Goal: Task Accomplishment & Management: Manage account settings

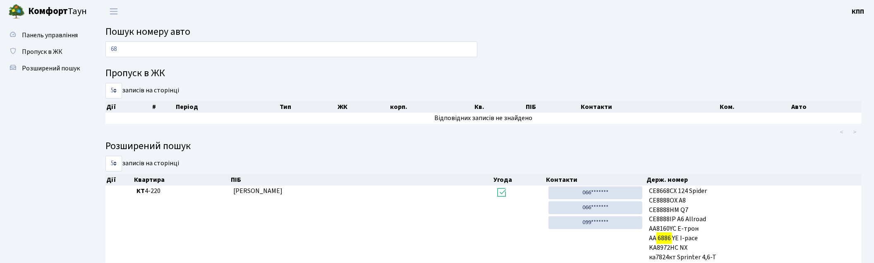
type input "6"
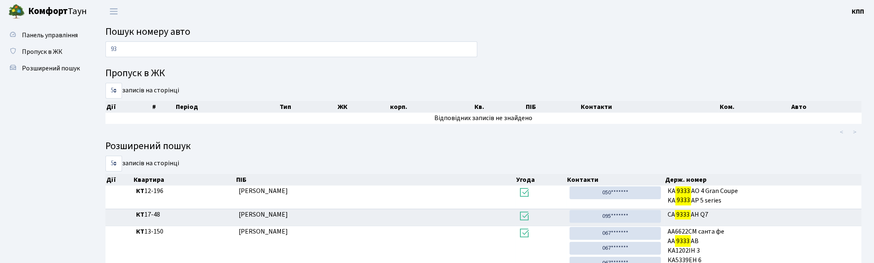
type input "9"
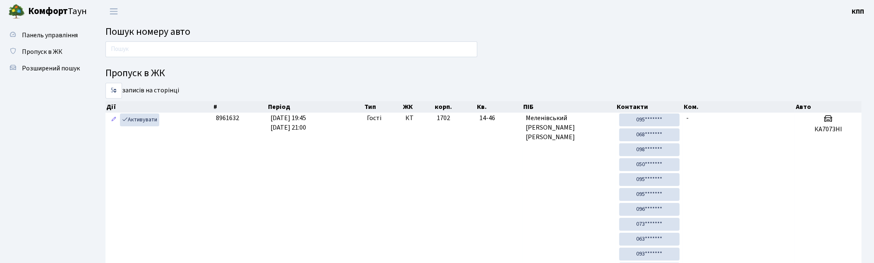
click at [154, 47] on input "text" at bounding box center [292, 49] width 372 height 16
click at [199, 46] on input "text" at bounding box center [292, 49] width 372 height 16
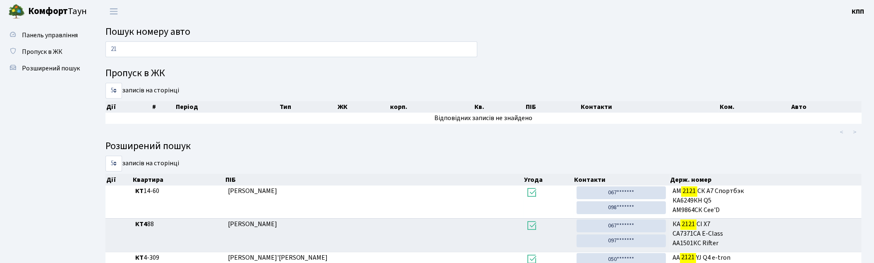
type input "2"
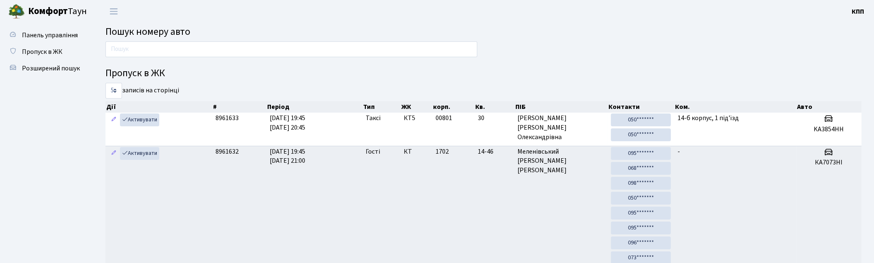
click at [185, 52] on input "text" at bounding box center [292, 49] width 372 height 16
type input "6694"
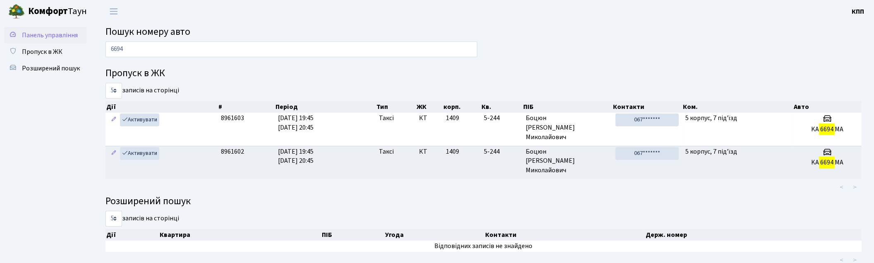
click at [66, 38] on span "Панель управління" at bounding box center [50, 35] width 56 height 9
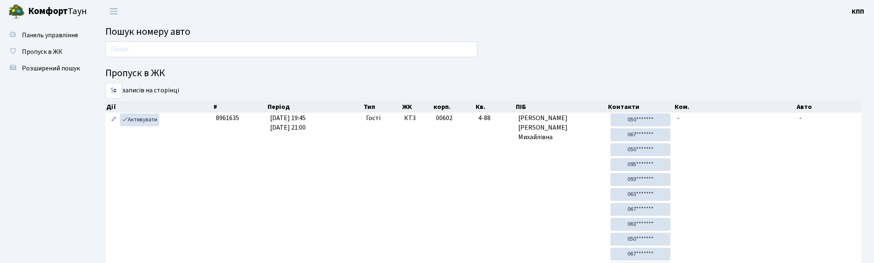
drag, startPoint x: 0, startPoint y: 0, endPoint x: 164, endPoint y: 46, distance: 170.3
click at [164, 46] on input "text" at bounding box center [292, 49] width 372 height 16
type input "8048"
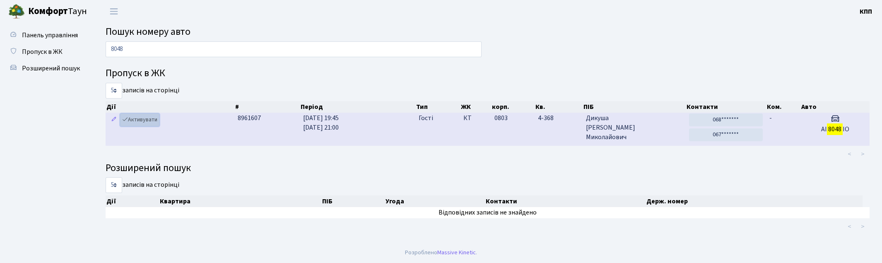
click at [148, 120] on link "Активувати" at bounding box center [139, 119] width 39 height 13
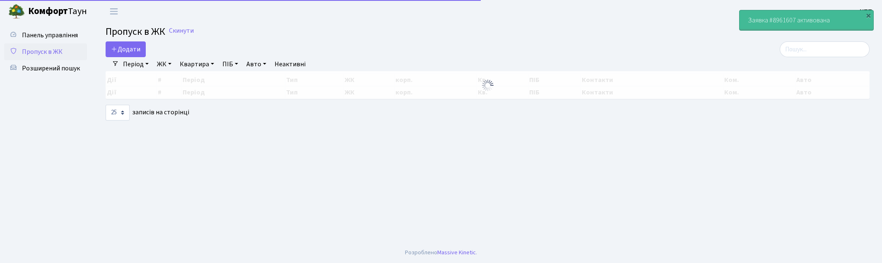
select select "25"
click at [54, 35] on span "Панель управління" at bounding box center [50, 35] width 56 height 9
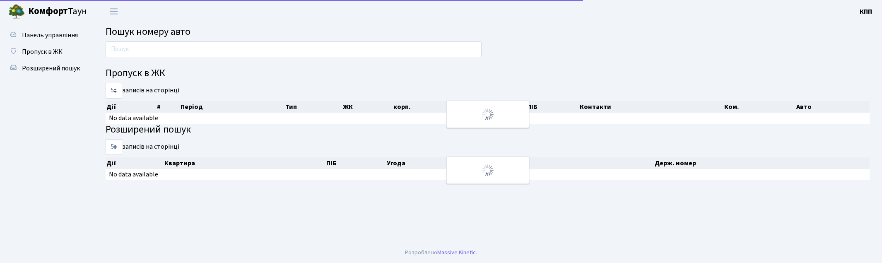
click at [177, 56] on input "text" at bounding box center [294, 49] width 376 height 16
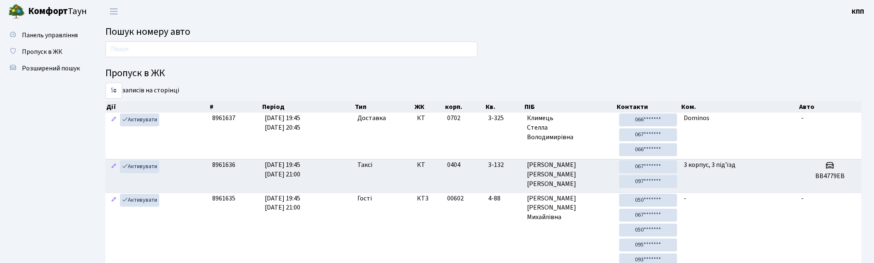
click at [203, 50] on input "text" at bounding box center [292, 49] width 372 height 16
click at [172, 50] on input "text" at bounding box center [292, 49] width 372 height 16
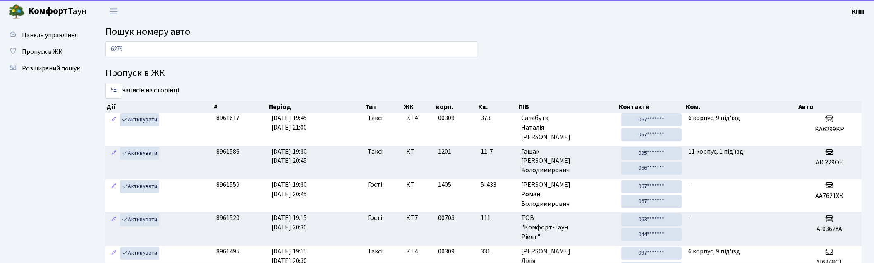
type input "6279"
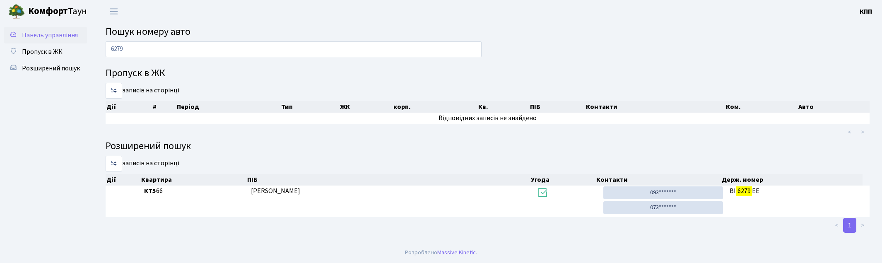
click at [37, 39] on span "Панель управління" at bounding box center [50, 35] width 56 height 9
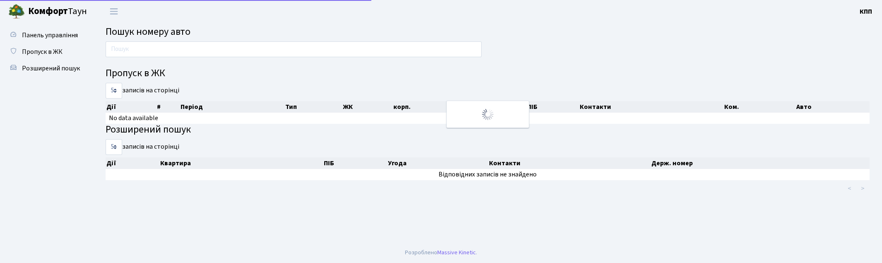
click at [150, 48] on input "text" at bounding box center [294, 49] width 376 height 16
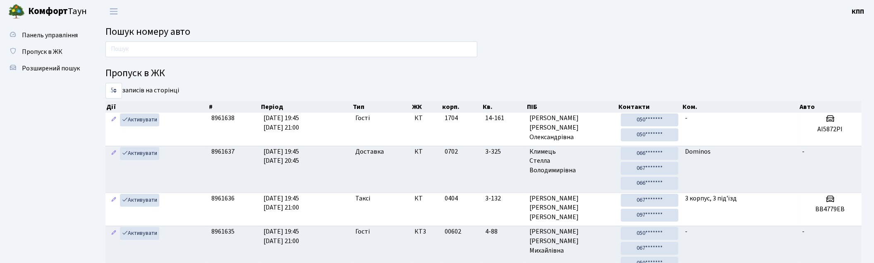
click at [156, 45] on input "text" at bounding box center [292, 49] width 372 height 16
click at [125, 44] on input "text" at bounding box center [292, 49] width 372 height 16
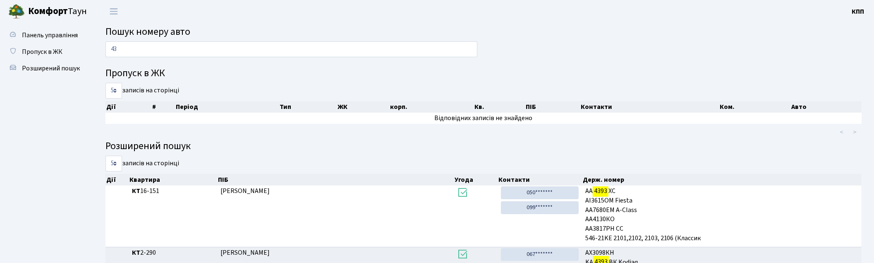
type input "4"
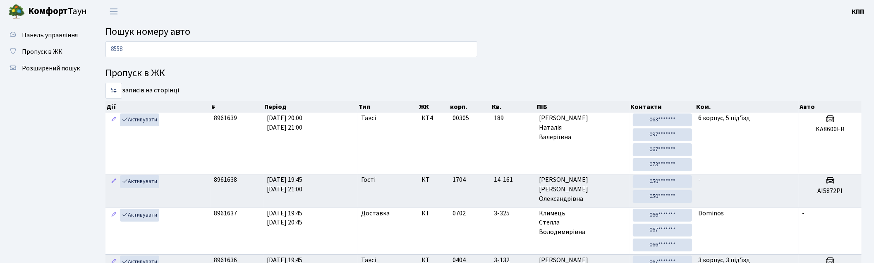
type input "8558"
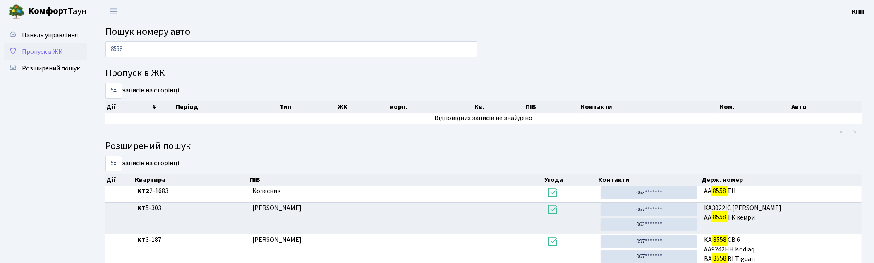
click at [51, 52] on span "Пропуск в ЖК" at bounding box center [42, 51] width 41 height 9
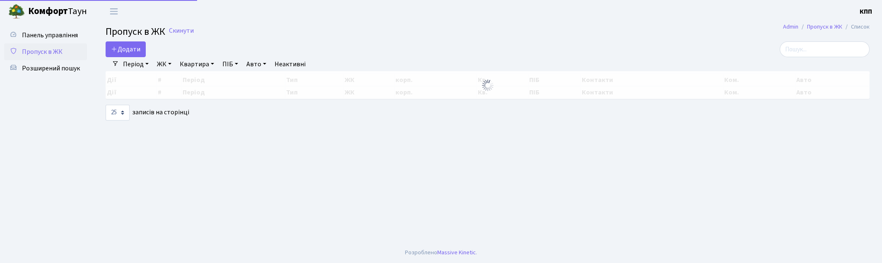
select select "25"
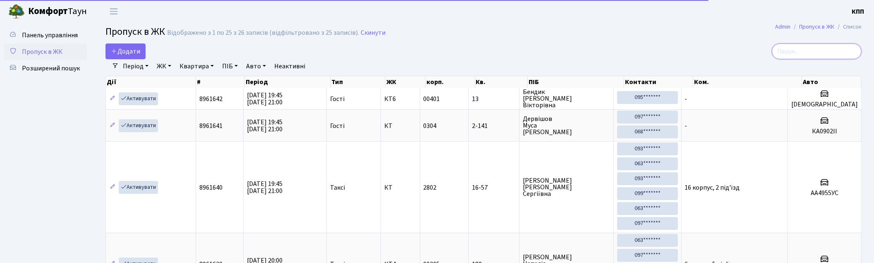
click at [821, 44] on input "search" at bounding box center [817, 51] width 90 height 16
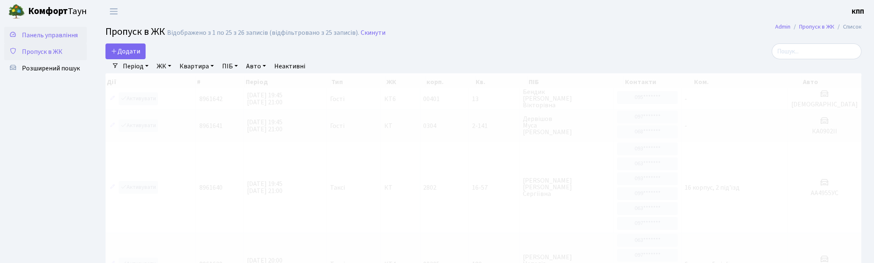
click at [63, 32] on span "Панель управління" at bounding box center [50, 35] width 56 height 9
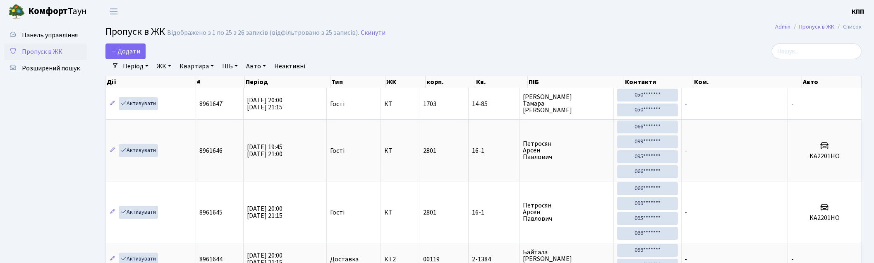
click at [163, 51] on div "Додати" at bounding box center [356, 51] width 500 height 16
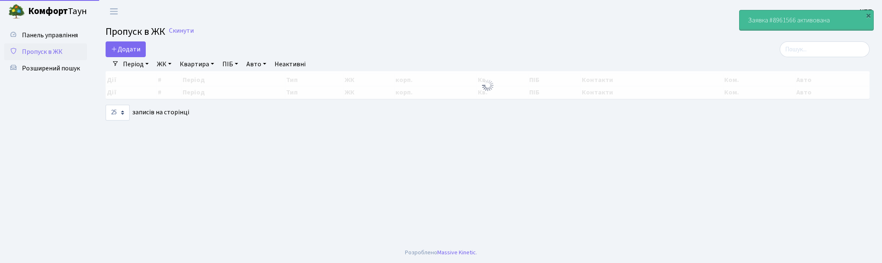
select select "25"
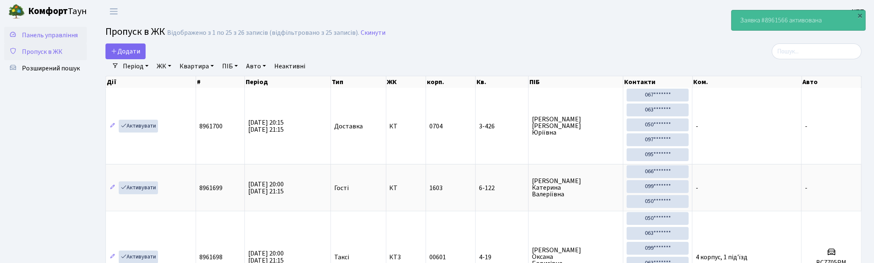
click at [50, 37] on span "Панель управління" at bounding box center [50, 35] width 56 height 9
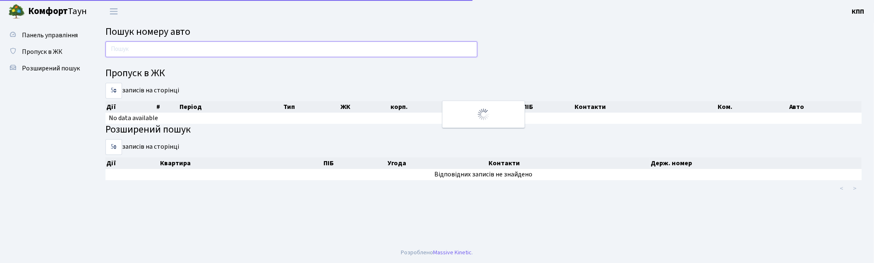
drag, startPoint x: 0, startPoint y: 0, endPoint x: 163, endPoint y: 51, distance: 170.5
click at [163, 51] on input "text" at bounding box center [292, 49] width 372 height 16
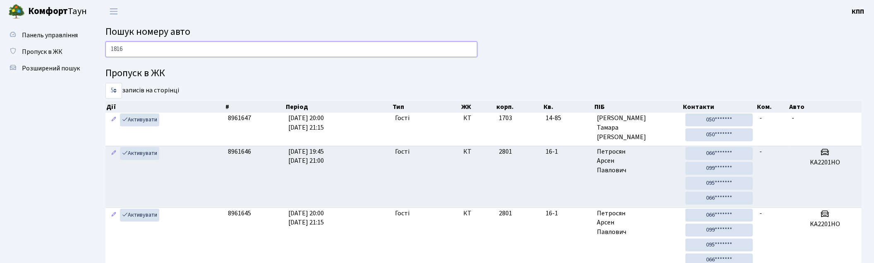
type input "1816"
click at [38, 34] on span "Панель управління" at bounding box center [50, 35] width 56 height 9
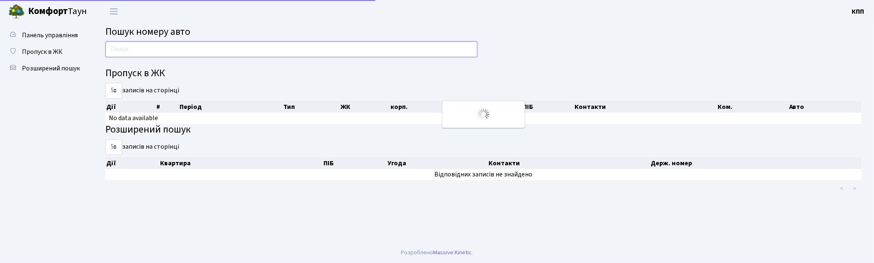
click at [133, 51] on input "text" at bounding box center [292, 49] width 372 height 16
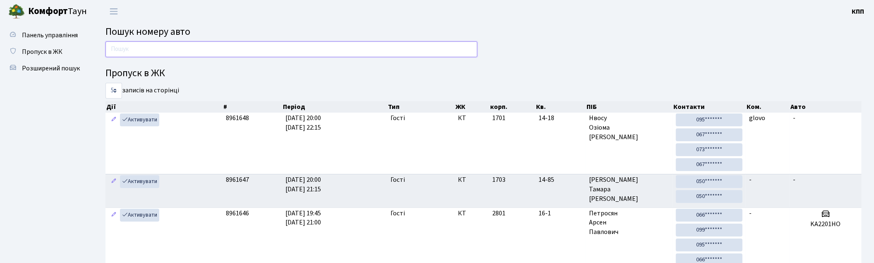
click at [162, 53] on input "text" at bounding box center [292, 49] width 372 height 16
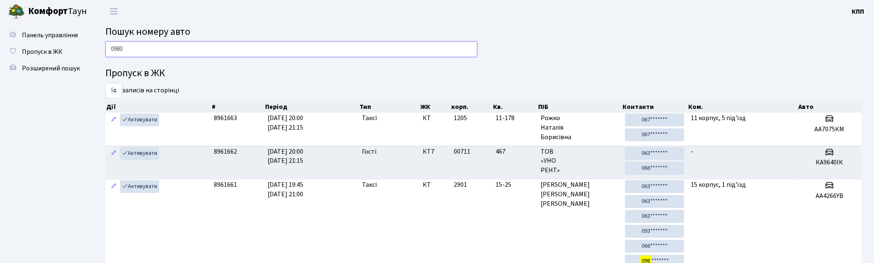
type input "0980"
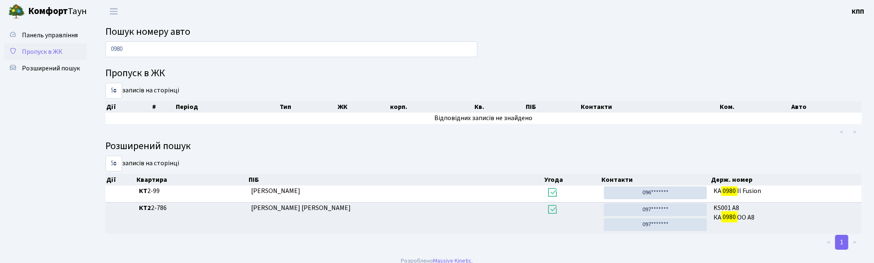
click at [36, 50] on span "Пропуск в ЖК" at bounding box center [42, 51] width 41 height 9
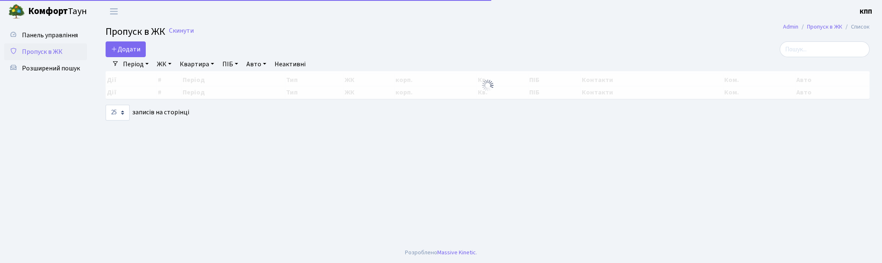
select select "25"
click at [851, 54] on input "search" at bounding box center [824, 49] width 90 height 16
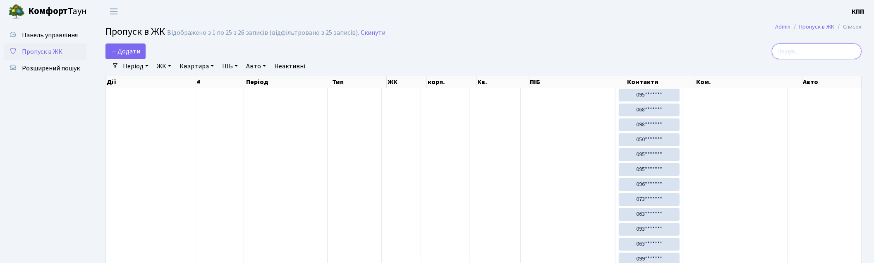
click at [803, 47] on input "search" at bounding box center [817, 51] width 90 height 16
click at [834, 51] on input "search" at bounding box center [817, 51] width 90 height 16
click at [802, 51] on input "search" at bounding box center [817, 51] width 90 height 16
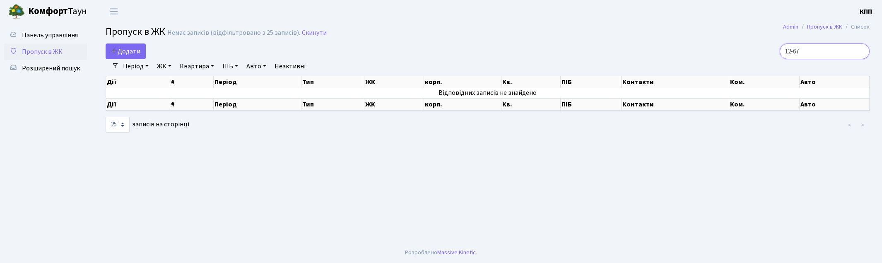
click at [824, 54] on input "12-67" at bounding box center [824, 51] width 90 height 16
drag, startPoint x: 813, startPoint y: 50, endPoint x: 761, endPoint y: 53, distance: 52.2
click at [761, 53] on div "12-67" at bounding box center [746, 51] width 246 height 16
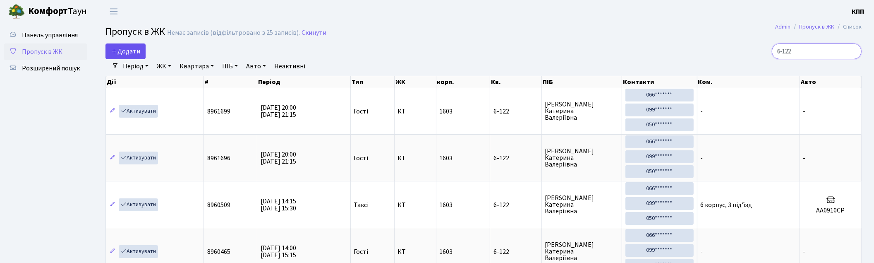
type input "6-122"
click at [123, 54] on span "Додати" at bounding box center [125, 51] width 29 height 9
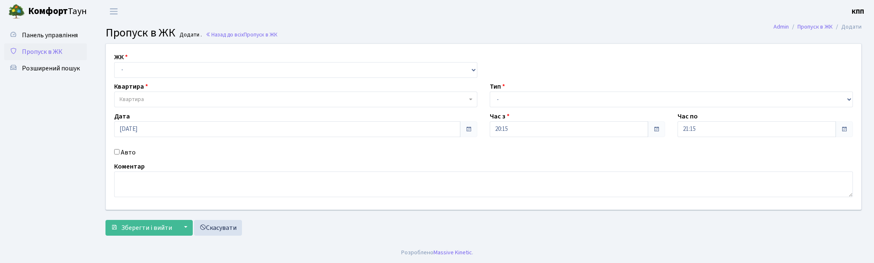
click at [159, 76] on select "- КТ, вул. Регенераторна, 4 КТ2, просп. [STREET_ADDRESS] [STREET_ADDRESS] [PERS…" at bounding box center [295, 70] width 363 height 16
select select "271"
click at [114, 62] on select "- КТ, вул. Регенераторна, 4 КТ2, просп. [STREET_ADDRESS] [STREET_ADDRESS] [PERS…" at bounding box center [297, 70] width 367 height 16
select select
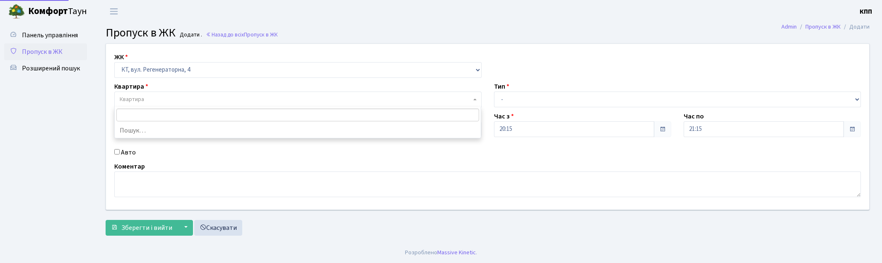
click at [150, 97] on span "Квартира" at bounding box center [295, 99] width 351 height 8
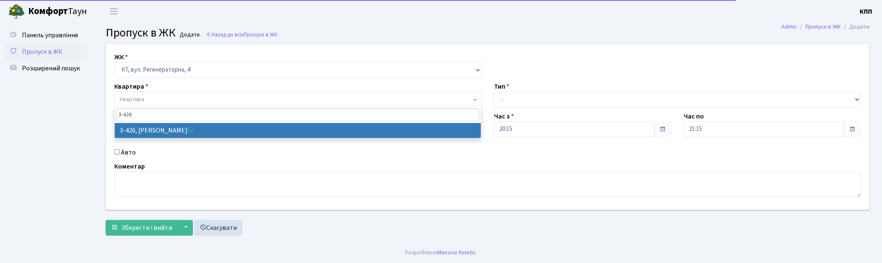
type input "3-426"
select select "1644"
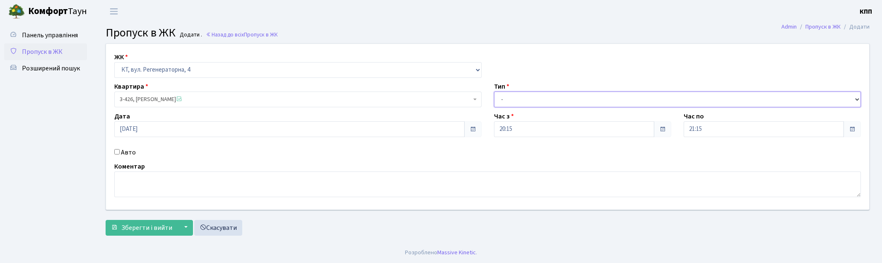
click at [541, 100] on select "- Доставка Таксі Гості Сервіс" at bounding box center [677, 99] width 367 height 16
select select "1"
click at [494, 91] on select "- Доставка Таксі Гості Сервіс" at bounding box center [677, 99] width 367 height 16
click at [152, 226] on span "Зберегти і вийти" at bounding box center [146, 227] width 51 height 9
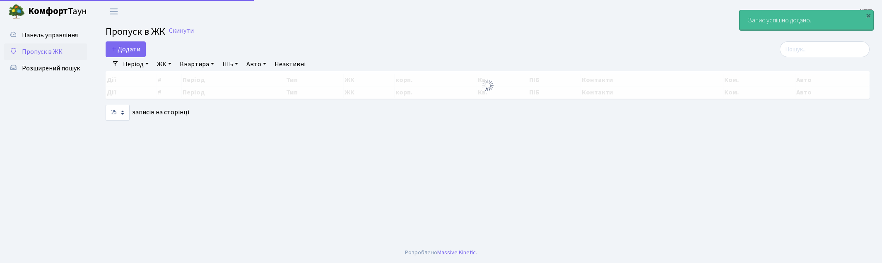
select select "25"
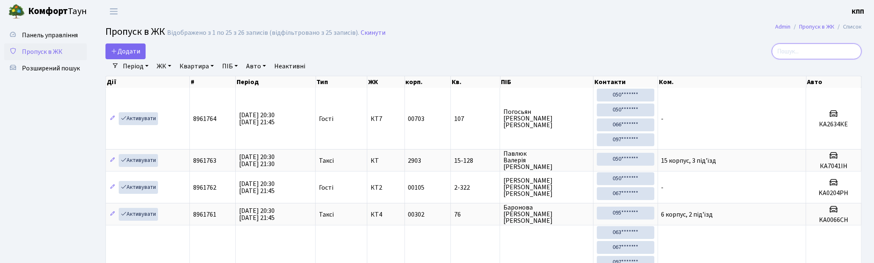
click at [819, 57] on input "search" at bounding box center [817, 51] width 90 height 16
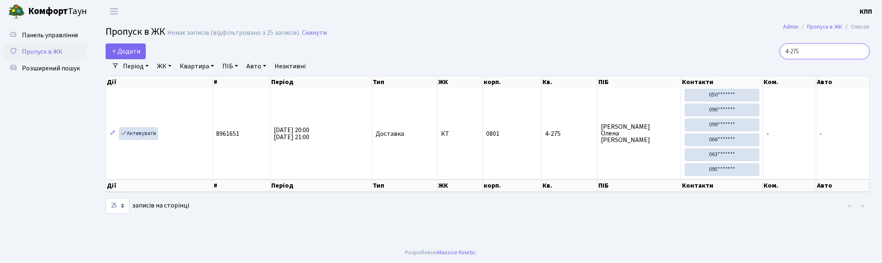
type input "4-275"
click at [140, 135] on link "Активувати" at bounding box center [138, 133] width 39 height 13
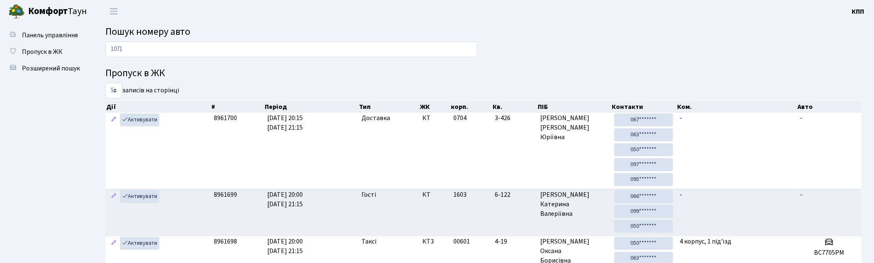
type input "1071"
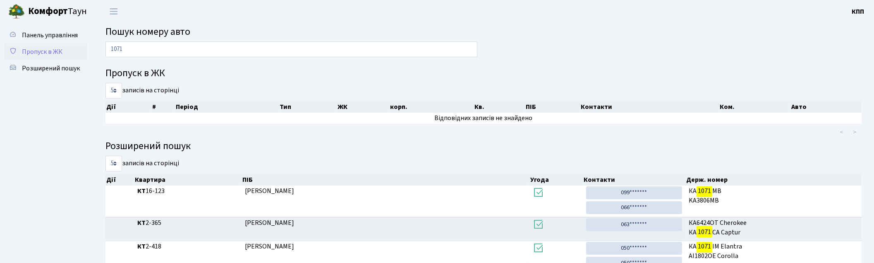
click at [40, 46] on link "Пропуск в ЖК" at bounding box center [45, 51] width 83 height 17
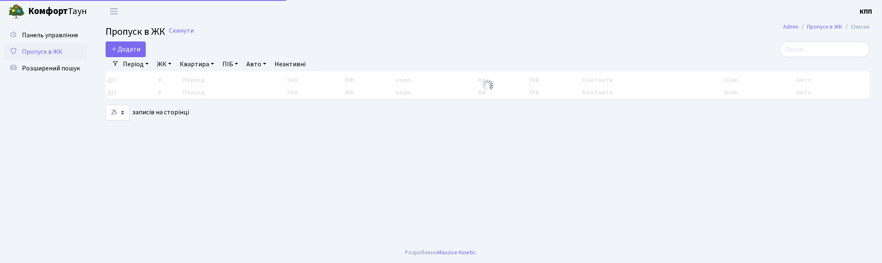
select select "25"
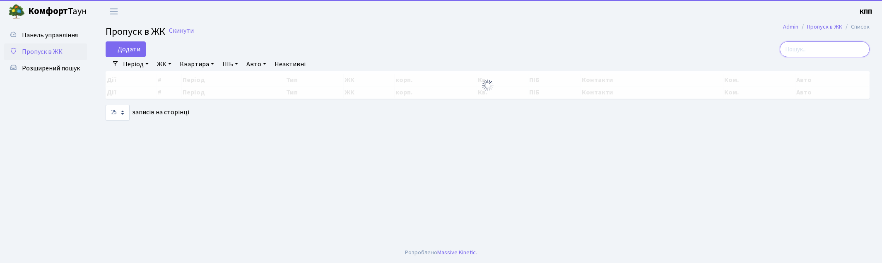
click at [850, 55] on input "search" at bounding box center [824, 49] width 90 height 16
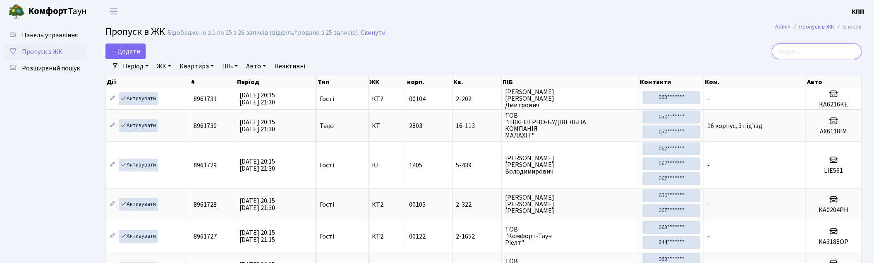
click at [828, 54] on input "search" at bounding box center [817, 51] width 90 height 16
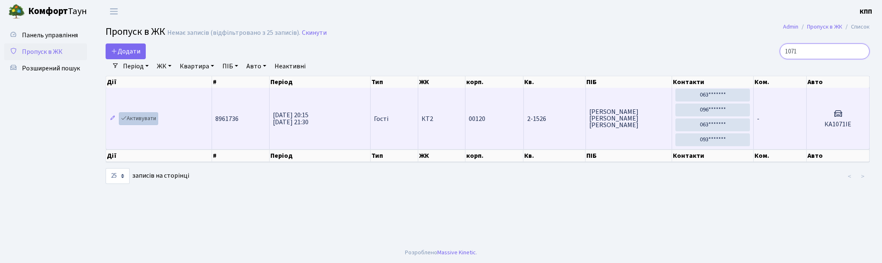
type input "1071"
click at [126, 118] on icon at bounding box center [124, 118] width 6 height 6
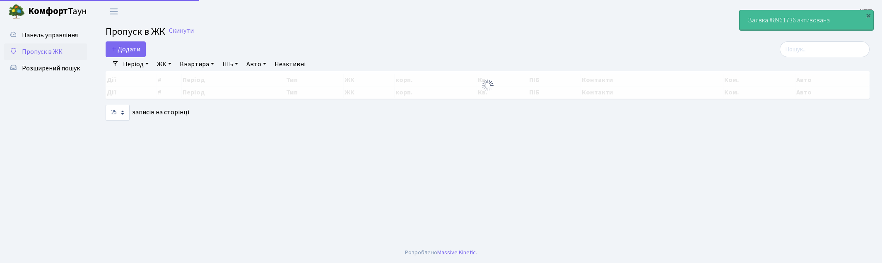
select select "25"
click at [820, 45] on input "search" at bounding box center [824, 49] width 90 height 16
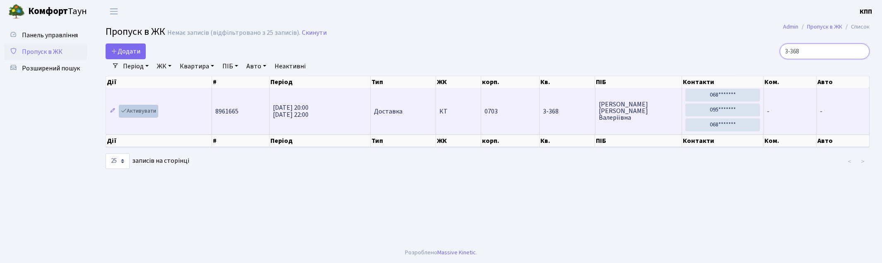
type input "3-368"
click at [139, 111] on link "Активувати" at bounding box center [138, 111] width 39 height 13
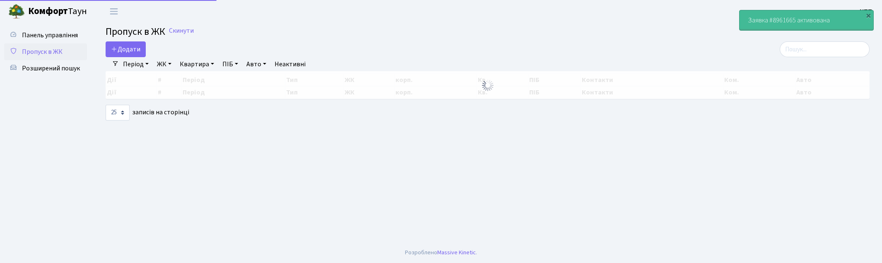
select select "25"
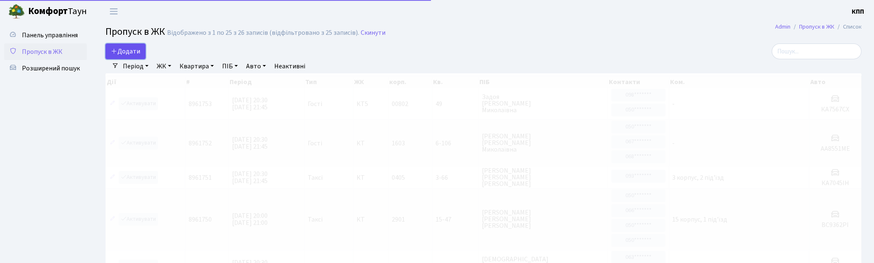
click at [130, 55] on span "Додати" at bounding box center [125, 51] width 29 height 9
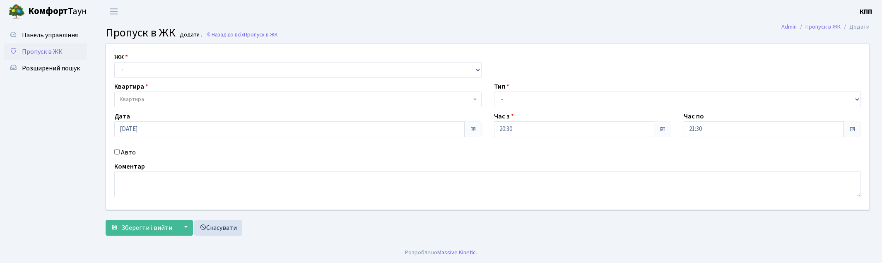
click at [171, 60] on div "ЖК - КТ, вул. Регенераторна, 4 КТ2, просп. [STREET_ADDRESS] [STREET_ADDRESS] [P…" at bounding box center [298, 65] width 380 height 26
click at [170, 74] on select "- КТ, вул. Регенераторна, 4 КТ2, просп. [STREET_ADDRESS] [STREET_ADDRESS] [PERS…" at bounding box center [297, 70] width 367 height 16
select select "271"
click at [114, 62] on select "- КТ, вул. Регенераторна, 4 КТ2, просп. Соборності, 17 КТ3, вул. Березнева, 16 …" at bounding box center [297, 70] width 367 height 16
select select
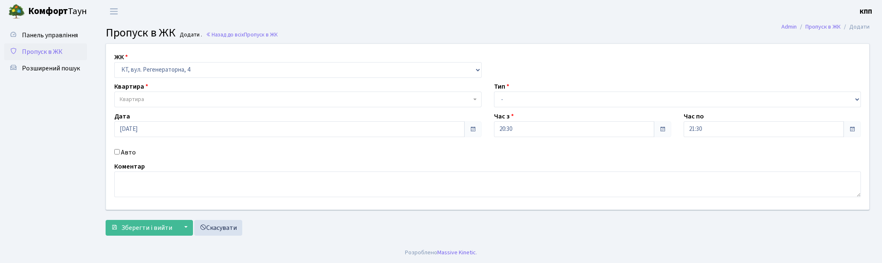
click at [171, 103] on span "Квартира" at bounding box center [295, 99] width 351 height 8
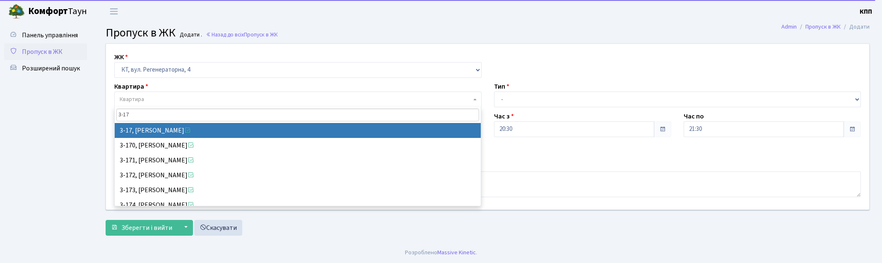
type input "3-17"
select select "988"
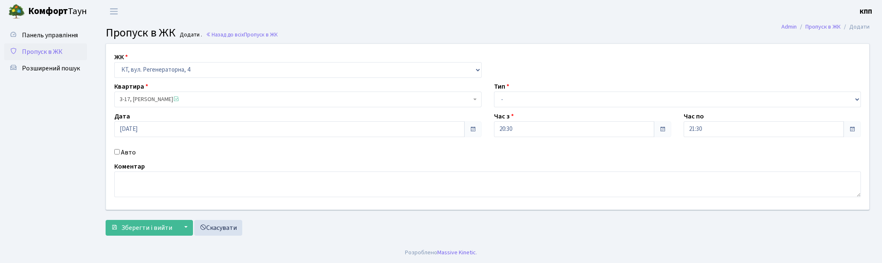
click at [509, 85] on div "Тип - Доставка Таксі Гості Сервіс" at bounding box center [678, 95] width 380 height 26
click at [516, 108] on div "ЖК - КТ, вул. Регенераторна, 4 КТ2, просп. Соборності, 17 КТ3, вул. Березнева, …" at bounding box center [487, 127] width 775 height 166
drag, startPoint x: 518, startPoint y: 98, endPoint x: 512, endPoint y: 105, distance: 8.5
click at [518, 98] on select "- Доставка Таксі Гості Сервіс" at bounding box center [677, 99] width 367 height 16
click at [494, 91] on select "- Доставка Таксі Гості Сервіс" at bounding box center [677, 99] width 367 height 16
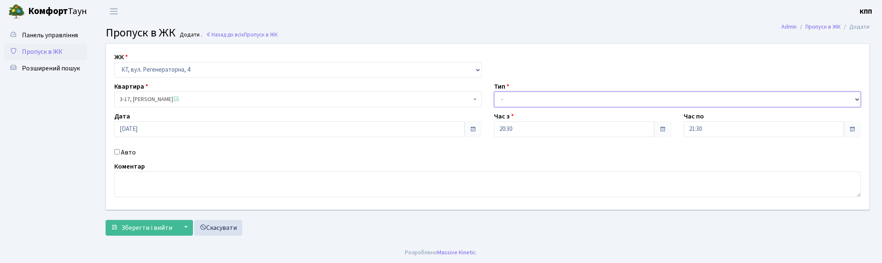
click at [512, 102] on select "- Доставка Таксі Гості Сервіс" at bounding box center [677, 99] width 367 height 16
select select "1"
click at [494, 91] on select "- Доставка Таксі Гості Сервіс" at bounding box center [677, 99] width 367 height 16
drag, startPoint x: 138, startPoint y: 227, endPoint x: 163, endPoint y: 218, distance: 26.8
click at [138, 228] on span "Зберегти і вийти" at bounding box center [146, 227] width 51 height 9
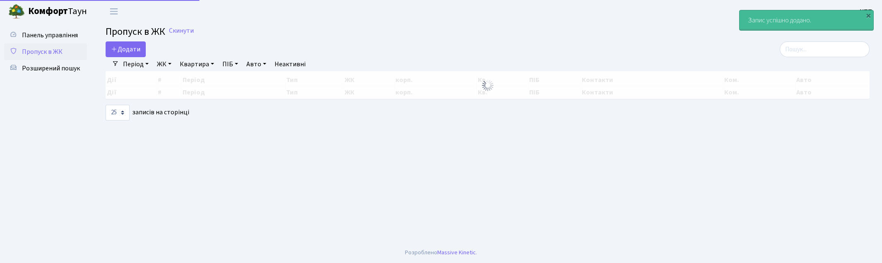
select select "25"
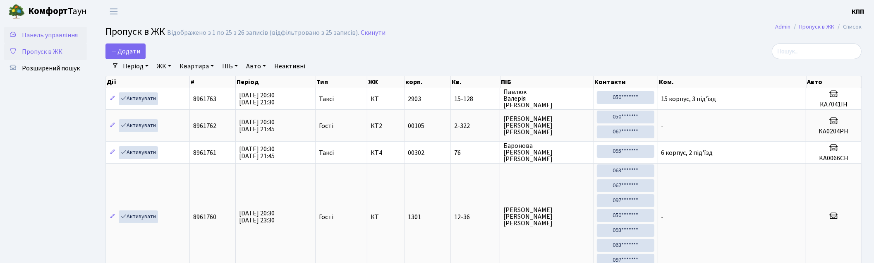
click at [59, 36] on span "Панель управління" at bounding box center [50, 35] width 56 height 9
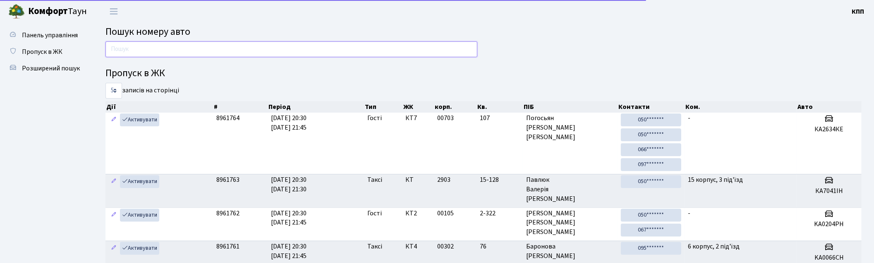
click at [255, 53] on input "text" at bounding box center [292, 49] width 372 height 16
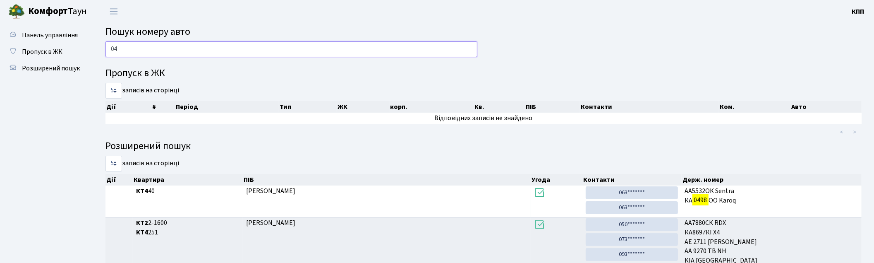
type input "0"
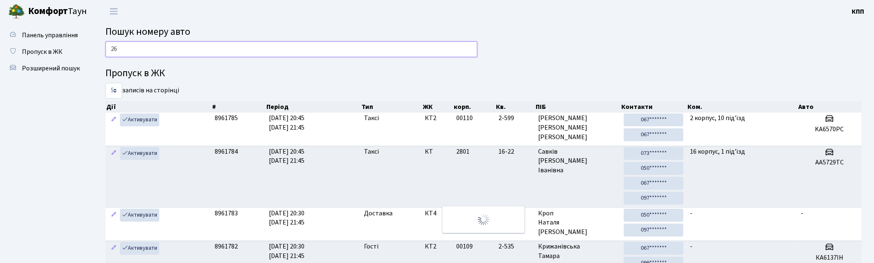
type input "2"
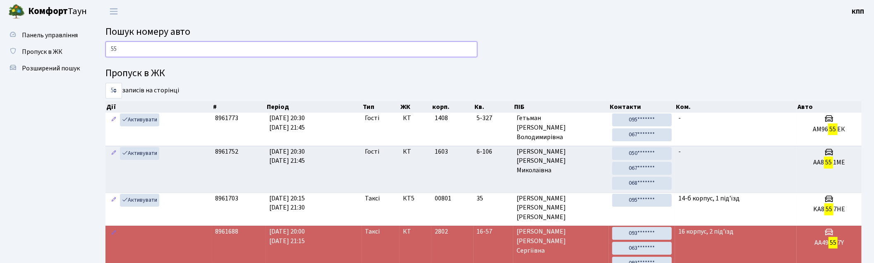
type input "5"
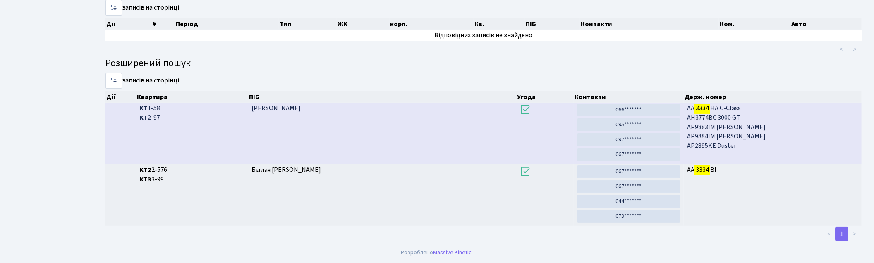
scroll to position [44, 0]
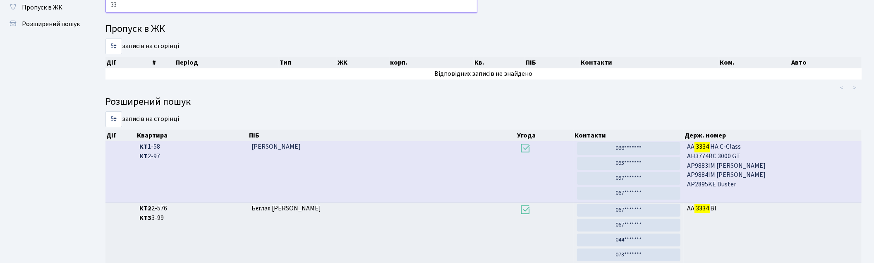
type input "3"
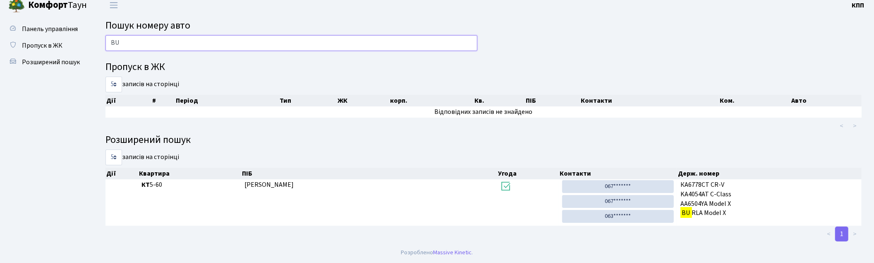
scroll to position [6, 0]
type input "B"
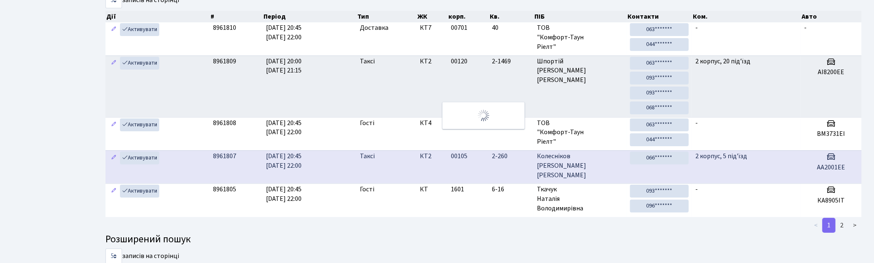
scroll to position [44, 0]
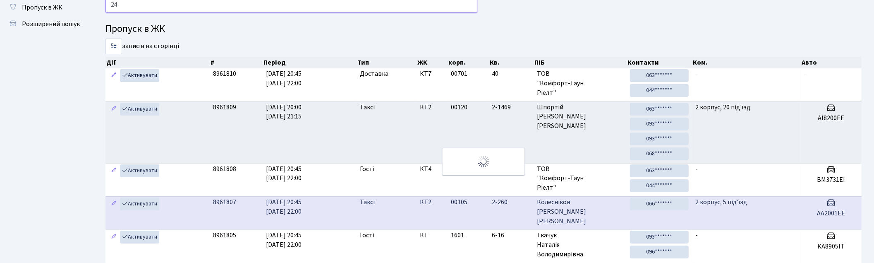
type input "2"
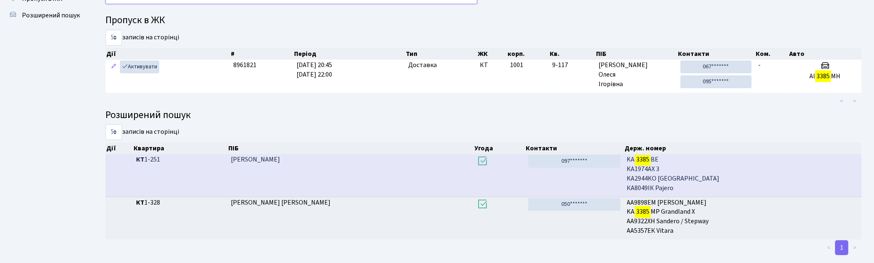
scroll to position [67, 0]
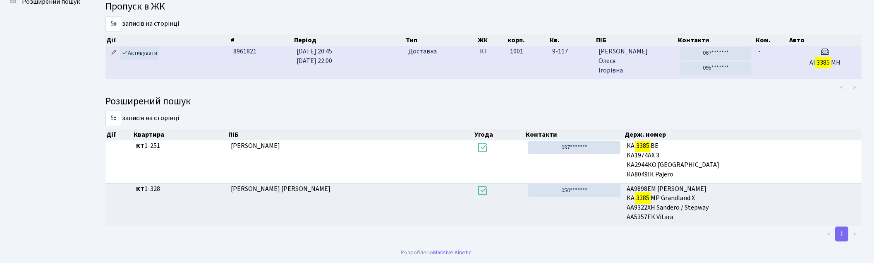
type input "3385"
drag, startPoint x: 111, startPoint y: 51, endPoint x: 127, endPoint y: 73, distance: 27.0
click at [111, 51] on icon at bounding box center [114, 53] width 6 height 6
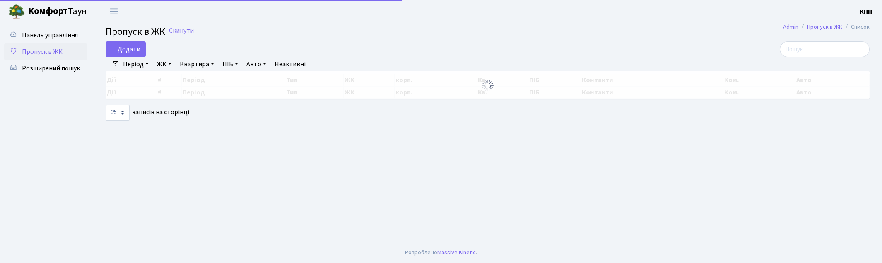
select select "25"
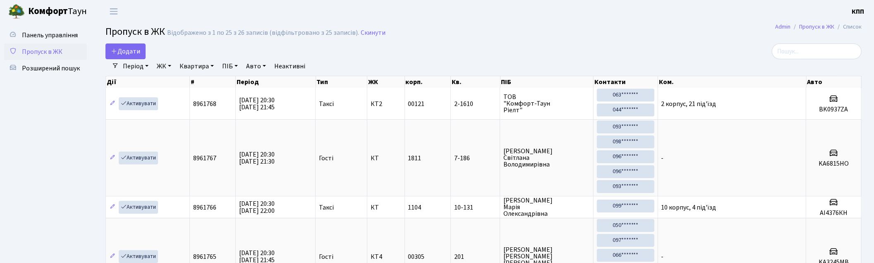
click at [804, 60] on div "Період 08.09.2025 - 08.09.2025 ЖК - КТ, вул. Регенераторна, 4 КТ2, просп. Собор…" at bounding box center [487, 66] width 737 height 14
click at [802, 52] on input "search" at bounding box center [817, 51] width 90 height 16
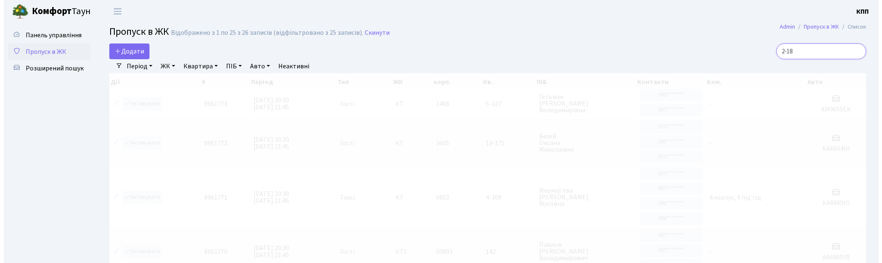
scroll to position [1, 0]
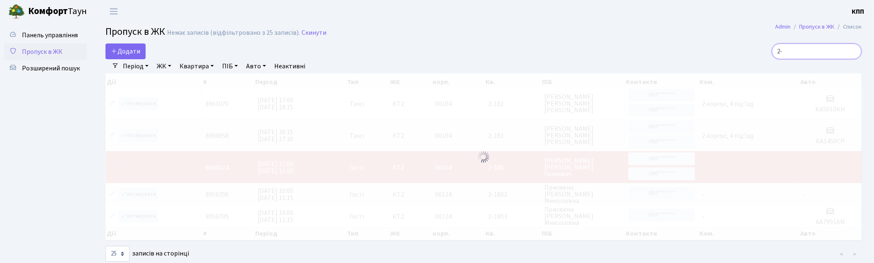
type input "2"
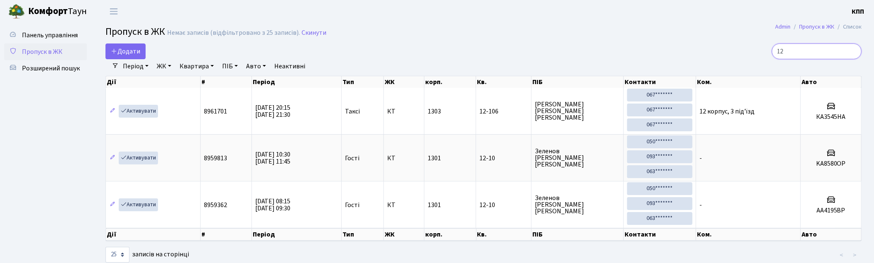
type input "1"
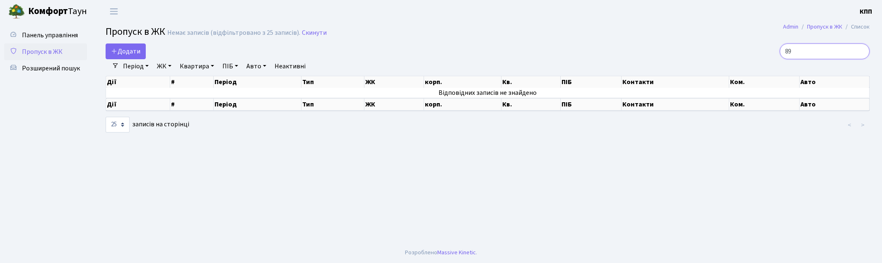
type input "8"
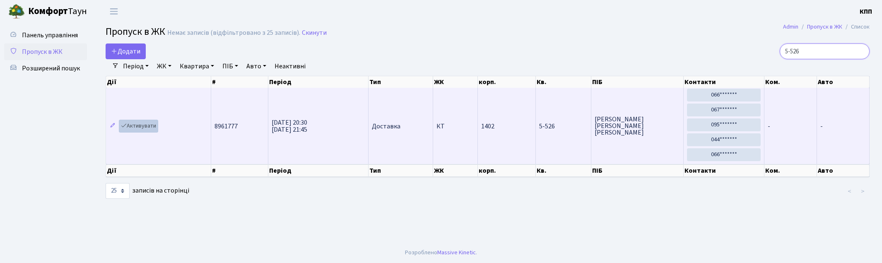
type input "5-526"
click at [147, 130] on link "Активувати" at bounding box center [138, 126] width 39 height 13
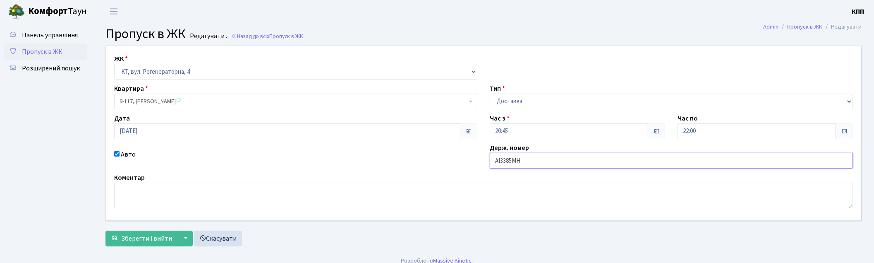
click at [560, 163] on input "AI3385MH" at bounding box center [671, 161] width 363 height 16
type input "AI3385MХ"
click at [129, 240] on span "Зберегти і вийти" at bounding box center [146, 238] width 51 height 9
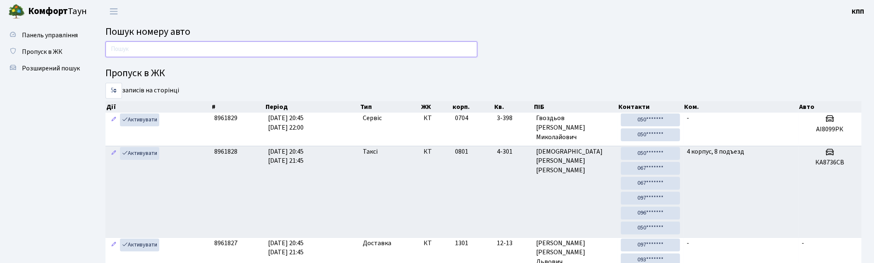
click at [144, 50] on input "text" at bounding box center [292, 49] width 372 height 16
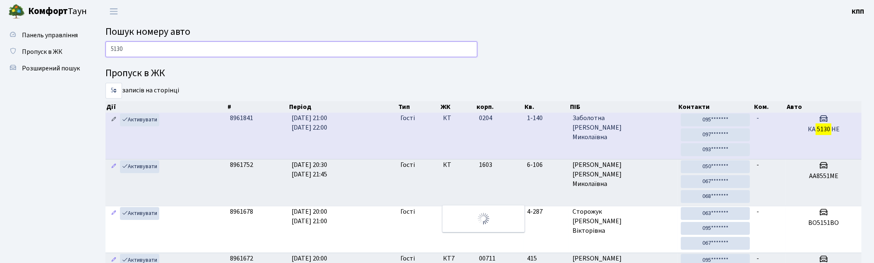
type input "5130"
click at [113, 118] on icon at bounding box center [114, 119] width 6 height 6
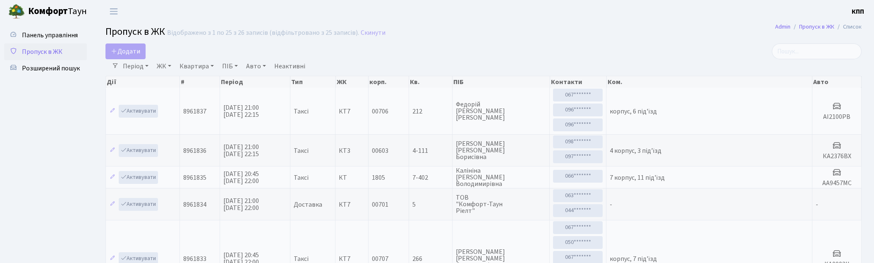
select select "25"
click at [111, 55] on span "Додати" at bounding box center [125, 51] width 29 height 9
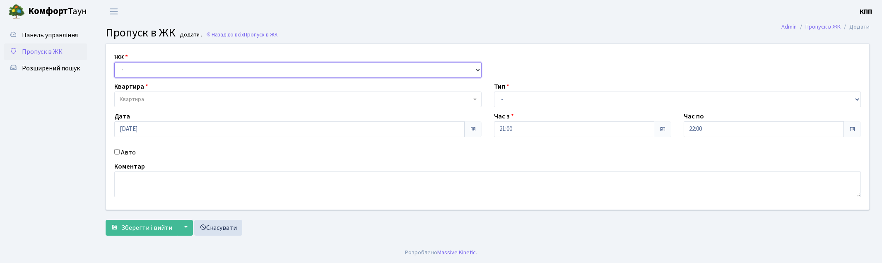
click at [143, 67] on select "- КТ, вул. Регенераторна, 4 КТ2, просп. [STREET_ADDRESS] [STREET_ADDRESS] [PERS…" at bounding box center [297, 70] width 367 height 16
select select "271"
click at [114, 62] on select "- КТ, вул. Регенераторна, 4 КТ2, просп. [STREET_ADDRESS] [STREET_ADDRESS] [PERS…" at bounding box center [297, 70] width 367 height 16
select select
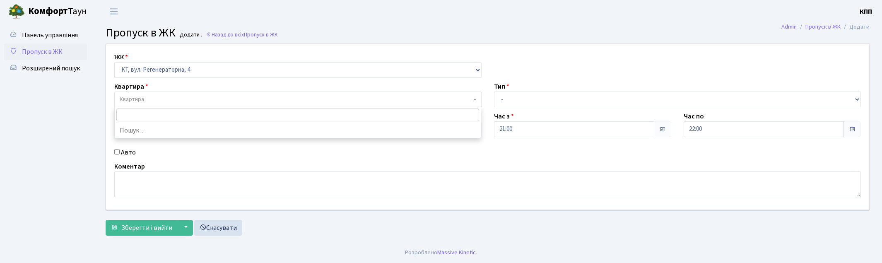
click at [154, 98] on span "Квартира" at bounding box center [295, 99] width 351 height 8
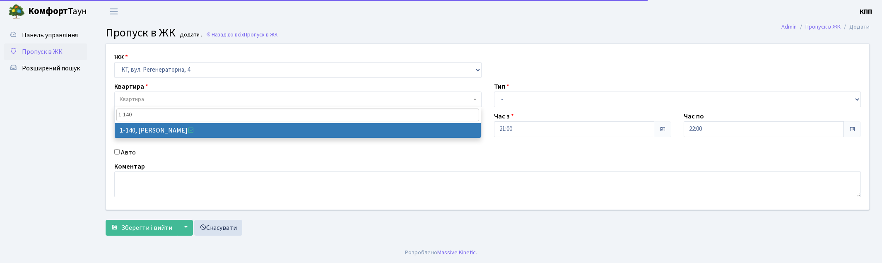
type input "1-140"
click at [135, 122] on span "1-140" at bounding box center [298, 115] width 366 height 16
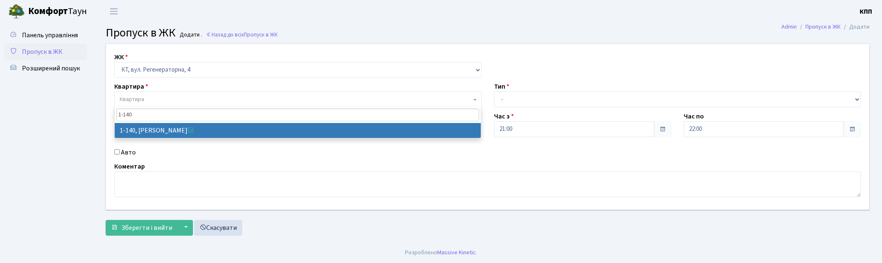
drag, startPoint x: 138, startPoint y: 127, endPoint x: 210, endPoint y: 137, distance: 72.6
select select "140"
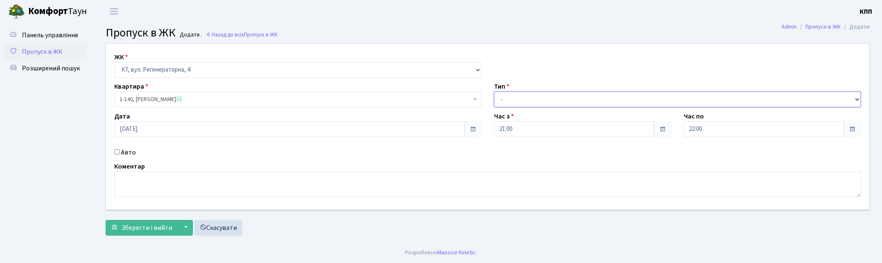
drag, startPoint x: 524, startPoint y: 98, endPoint x: 524, endPoint y: 106, distance: 7.9
click at [524, 98] on select "- Доставка Таксі Гості Сервіс" at bounding box center [677, 99] width 367 height 16
select select "3"
click at [494, 91] on select "- Доставка Таксі Гості Сервіс" at bounding box center [677, 99] width 367 height 16
click at [125, 152] on label "Авто" at bounding box center [128, 152] width 15 height 10
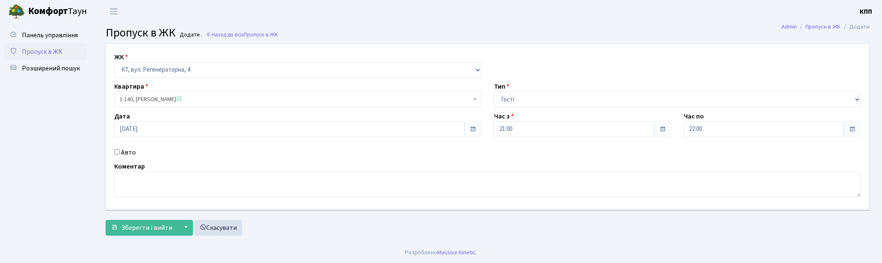
click at [120, 152] on input "Авто" at bounding box center [116, 151] width 5 height 5
checkbox input "true"
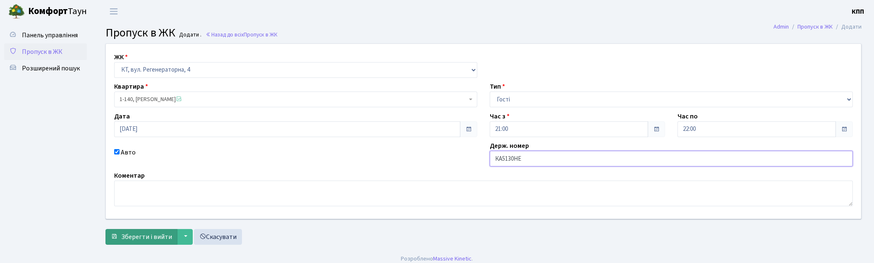
type input "КА5130НЕ"
click at [132, 235] on span "Зберегти і вийти" at bounding box center [146, 236] width 51 height 9
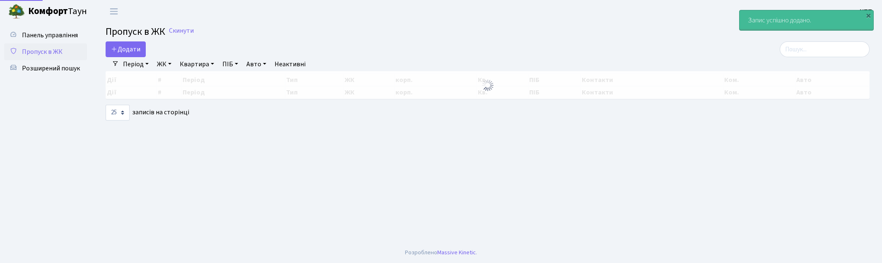
select select "25"
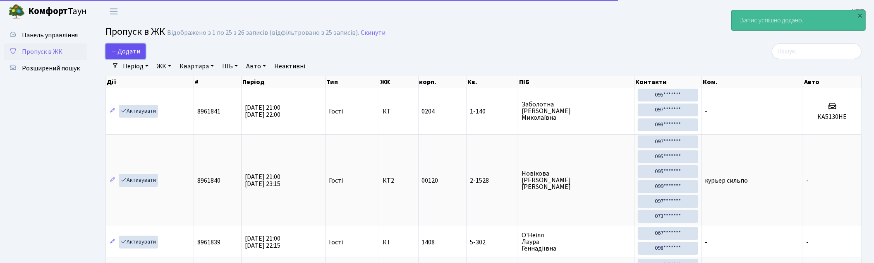
click at [123, 53] on span "Додати" at bounding box center [125, 51] width 29 height 9
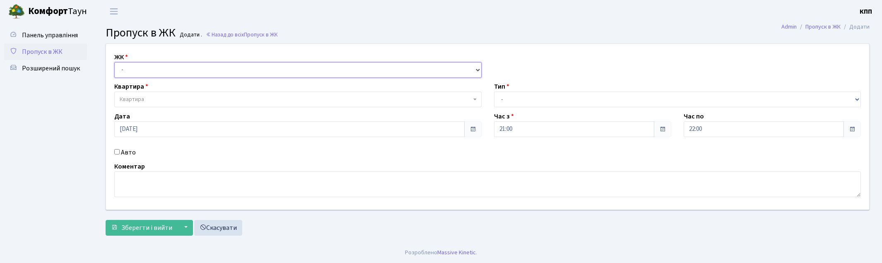
click at [139, 74] on select "- КТ, вул. Регенераторна, 4 КТ2, просп. [STREET_ADDRESS] [STREET_ADDRESS] [PERS…" at bounding box center [297, 70] width 367 height 16
select select "271"
click at [114, 62] on select "- КТ, вул. Регенераторна, 4 КТ2, просп. [STREET_ADDRESS] [STREET_ADDRESS] [PERS…" at bounding box center [297, 70] width 367 height 16
select select
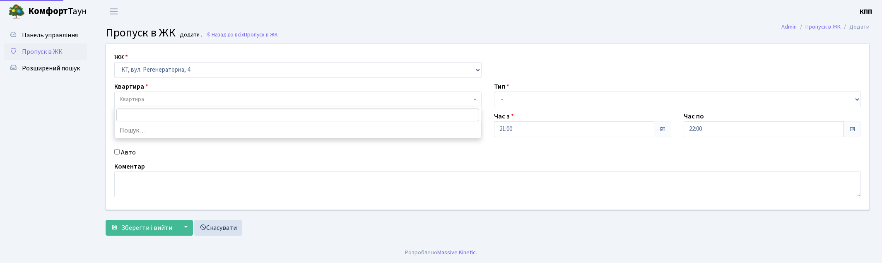
click at [148, 98] on span "Квартира" at bounding box center [295, 99] width 351 height 8
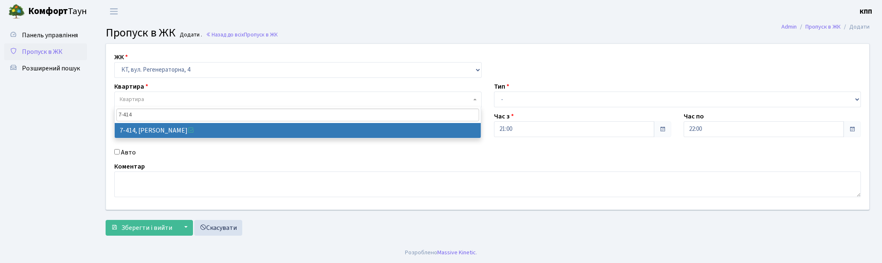
type input "7-414"
drag, startPoint x: 154, startPoint y: 129, endPoint x: 250, endPoint y: 126, distance: 96.5
select select "4789"
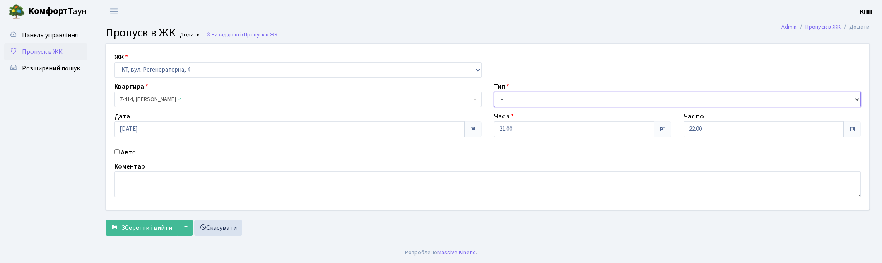
click at [511, 102] on select "- Доставка Таксі Гості Сервіс" at bounding box center [677, 99] width 367 height 16
select select "3"
click at [494, 91] on select "- Доставка Таксі Гості Сервіс" at bounding box center [677, 99] width 367 height 16
click at [136, 229] on span "Зберегти і вийти" at bounding box center [146, 227] width 51 height 9
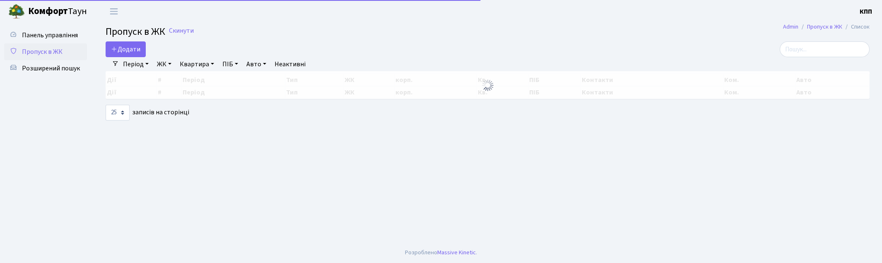
select select "25"
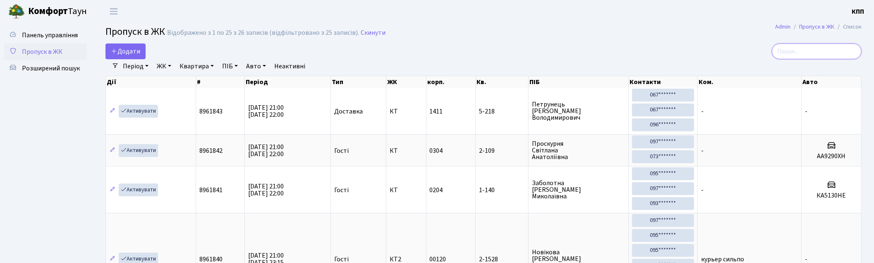
click at [796, 55] on input "search" at bounding box center [817, 51] width 90 height 16
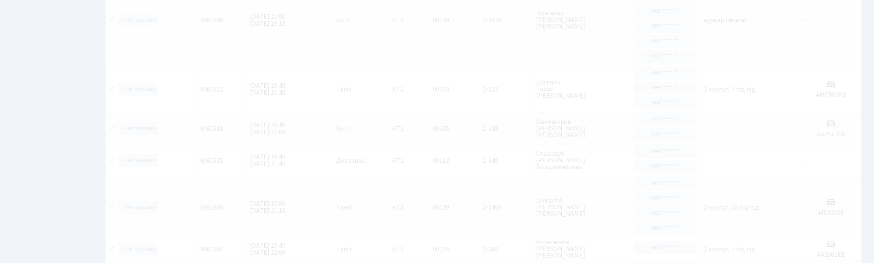
scroll to position [24, 0]
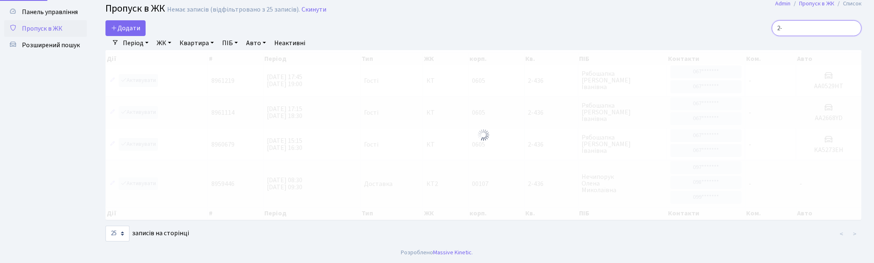
type input "2"
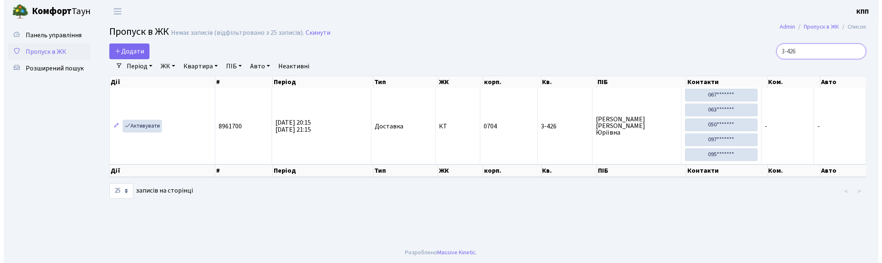
scroll to position [0, 0]
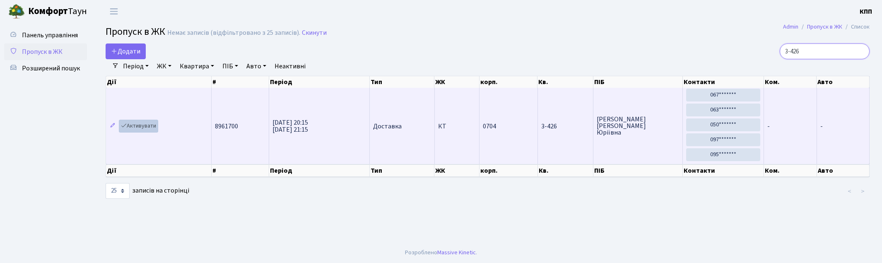
type input "3-426"
click at [142, 128] on link "Активувати" at bounding box center [138, 126] width 39 height 13
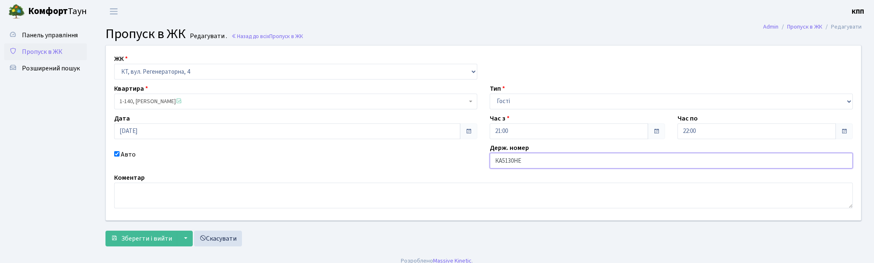
click at [502, 163] on input "КА5130НЕ" at bounding box center [671, 161] width 363 height 16
type input "АХ5130НЕ"
click at [113, 235] on span "submit" at bounding box center [114, 238] width 7 height 7
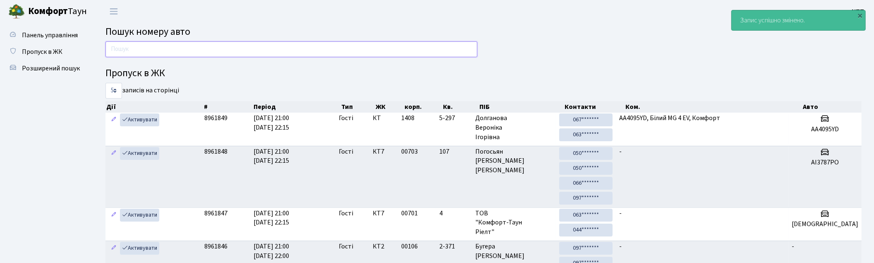
click at [138, 43] on input "text" at bounding box center [292, 49] width 372 height 16
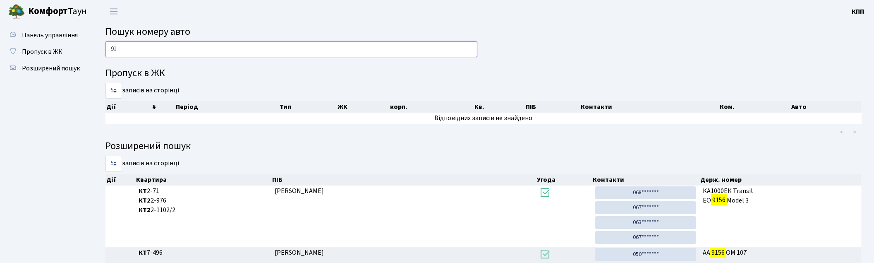
type input "9"
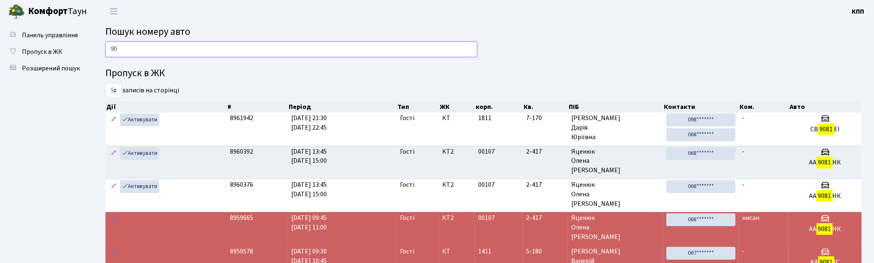
type input "9"
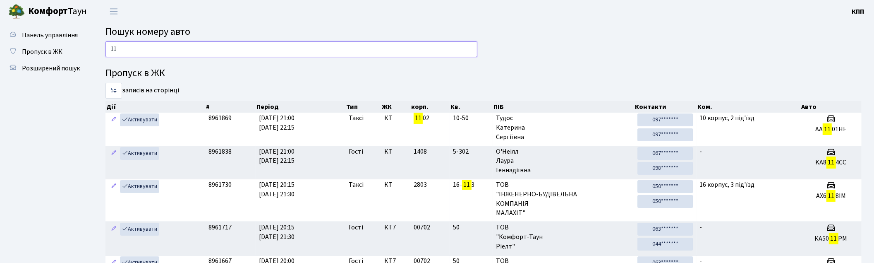
type input "1"
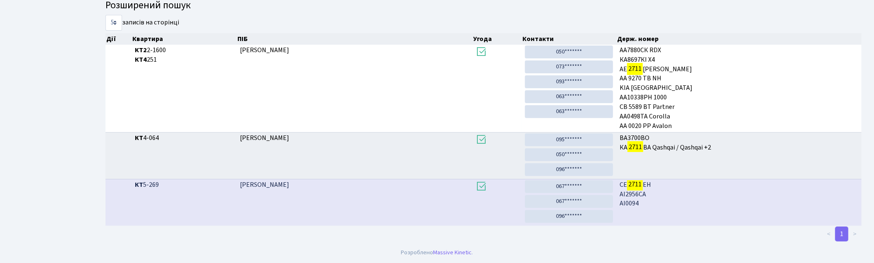
scroll to position [44, 0]
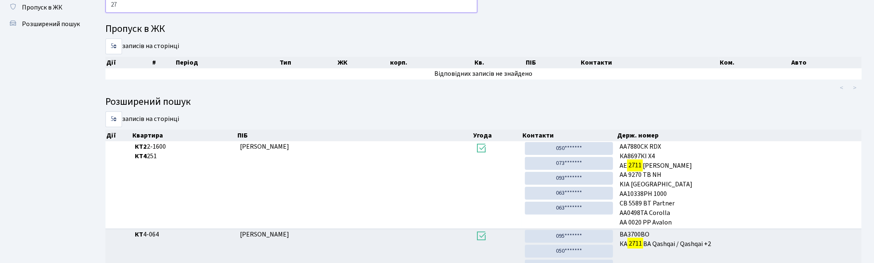
type input "2"
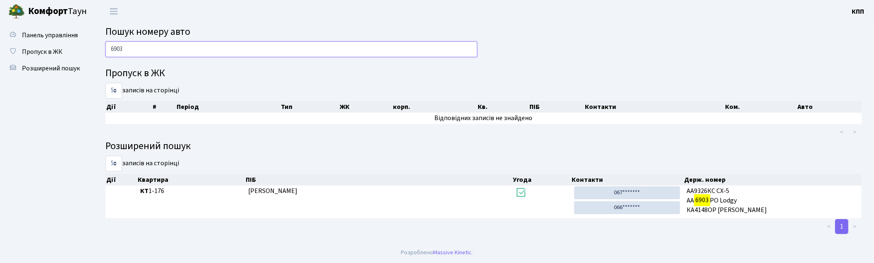
scroll to position [0, 0]
type input "6"
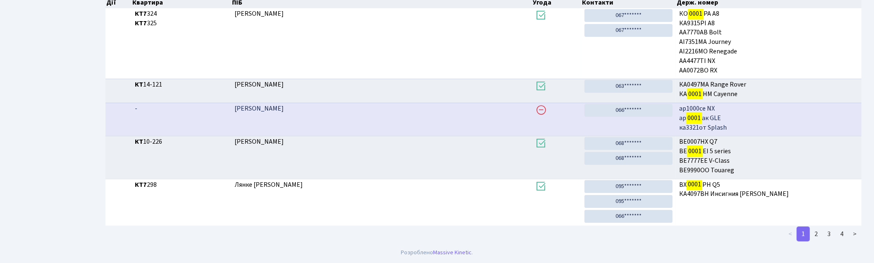
scroll to position [44, 0]
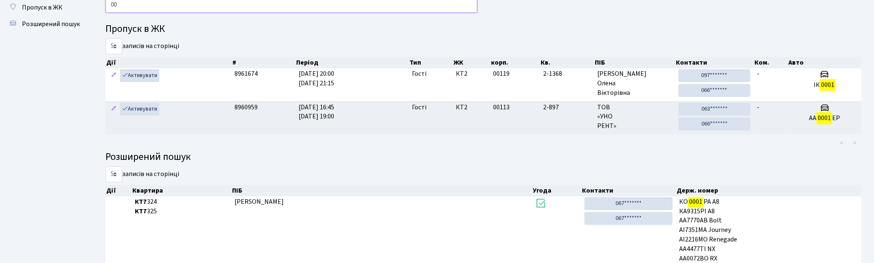
type input "0"
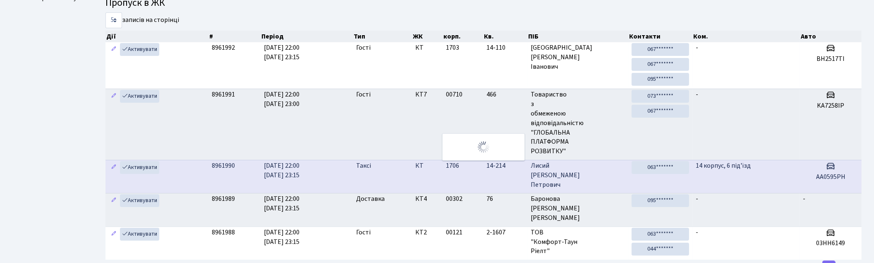
scroll to position [0, 0]
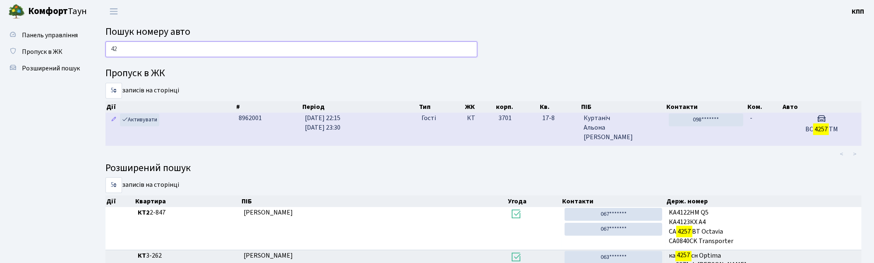
type input "4"
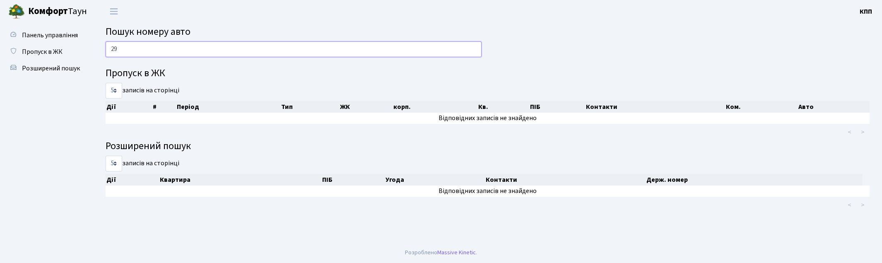
type input "2"
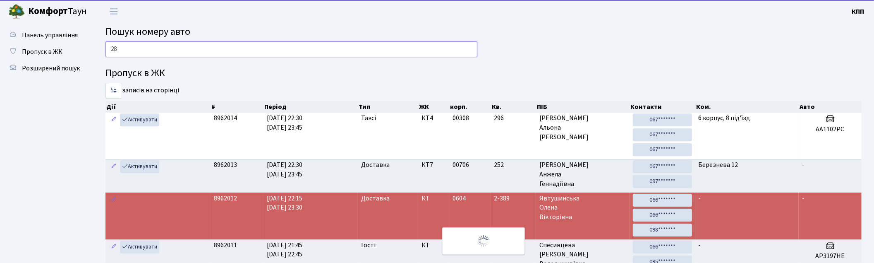
type input "2"
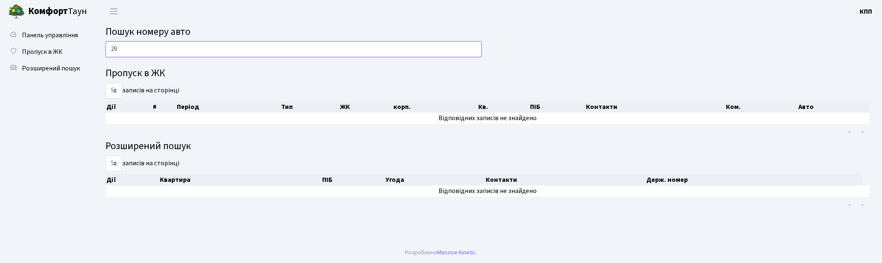
type input "2"
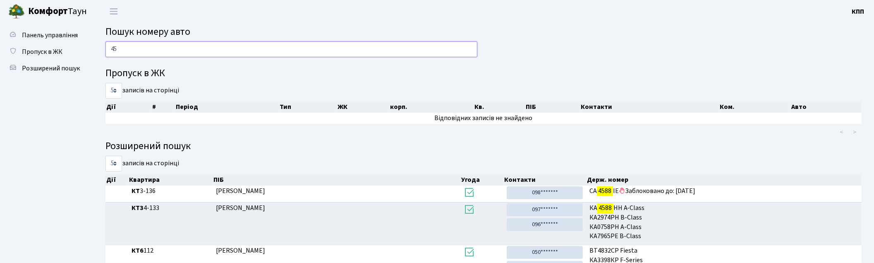
type input "4"
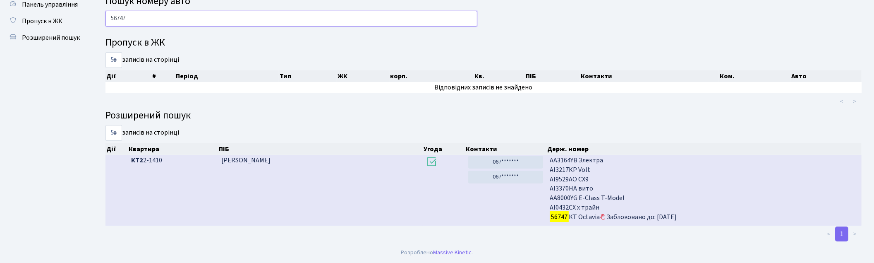
scroll to position [30, 0]
type input "5"
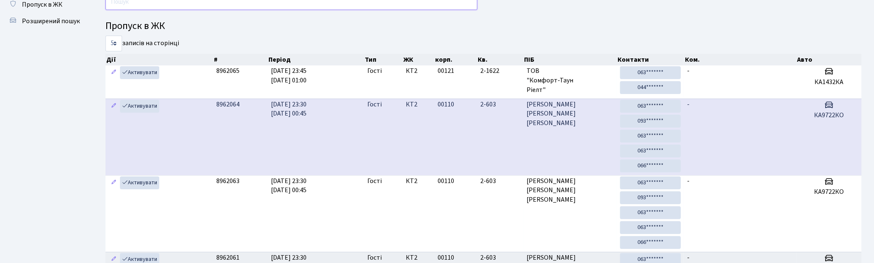
scroll to position [0, 0]
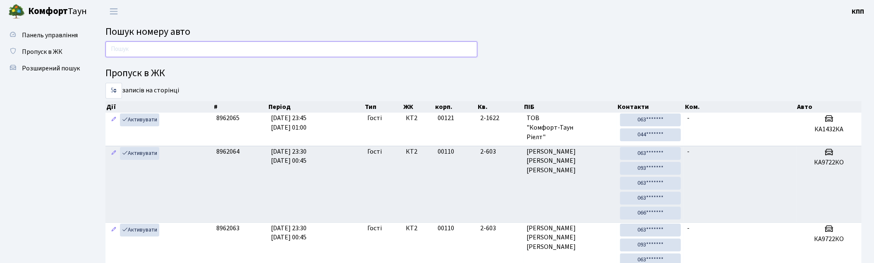
drag, startPoint x: 386, startPoint y: 47, endPoint x: 437, endPoint y: 41, distance: 51.6
click at [386, 47] on input "text" at bounding box center [292, 49] width 372 height 16
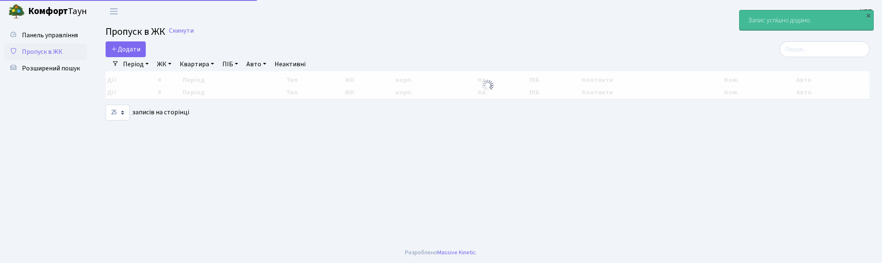
select select "25"
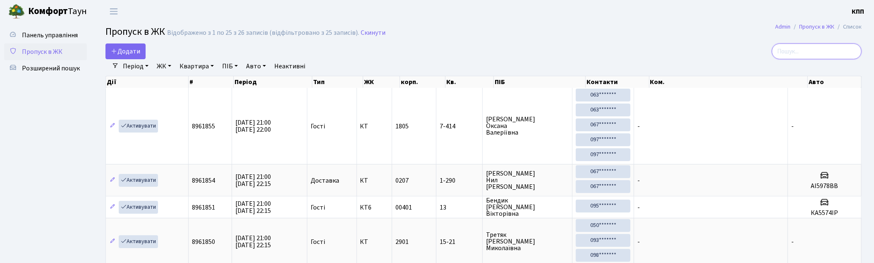
click at [809, 54] on input "search" at bounding box center [817, 51] width 90 height 16
click at [136, 50] on span "Додати" at bounding box center [125, 51] width 29 height 9
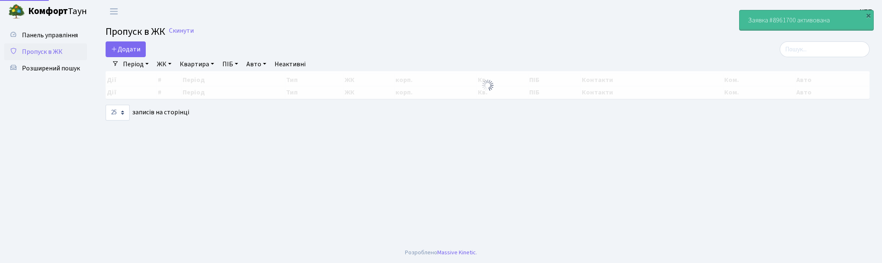
select select "25"
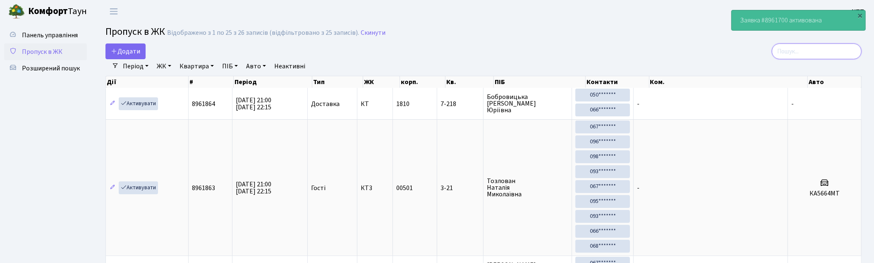
click at [813, 47] on input "search" at bounding box center [817, 51] width 90 height 16
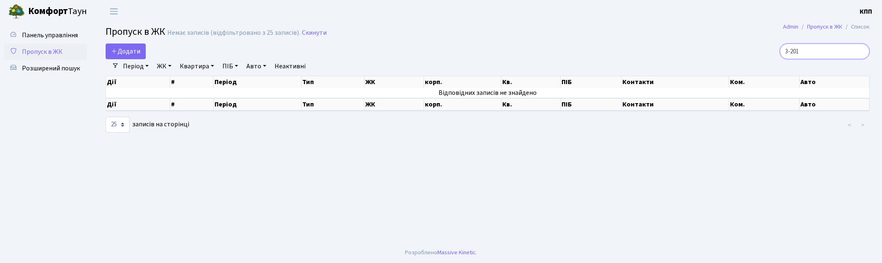
type input "3-201"
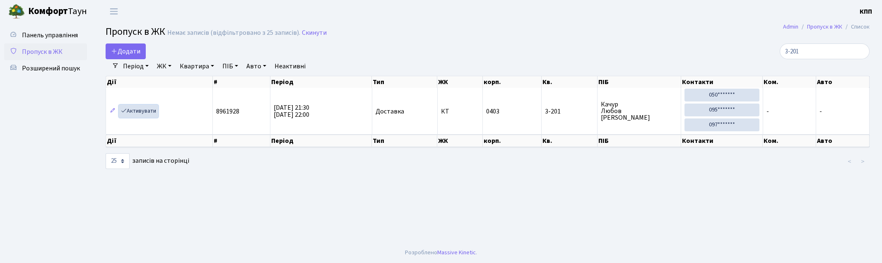
click at [141, 112] on link "Активувати" at bounding box center [138, 111] width 39 height 13
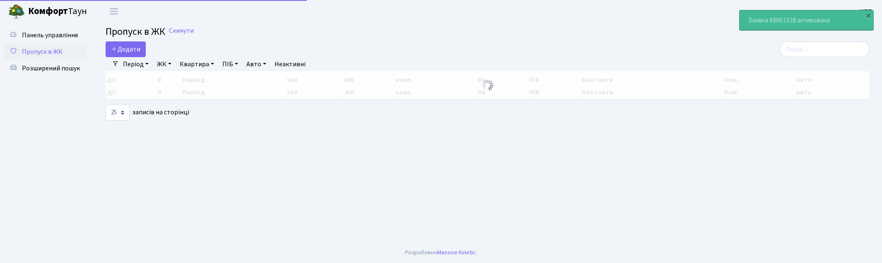
select select "25"
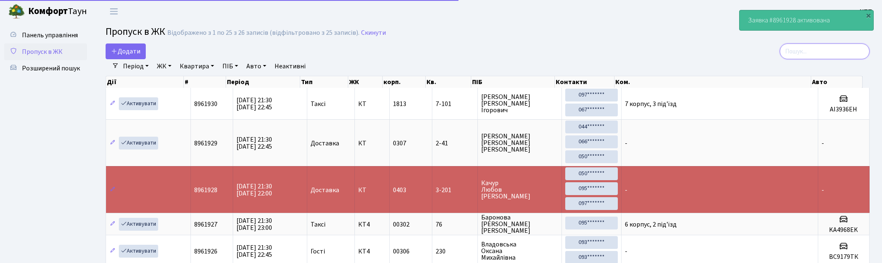
click at [806, 49] on input "search" at bounding box center [824, 51] width 90 height 16
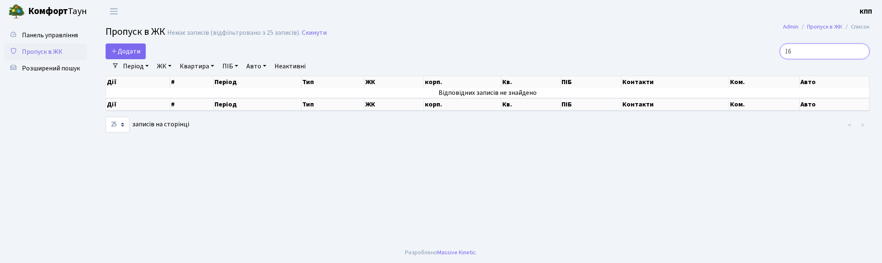
type input "1"
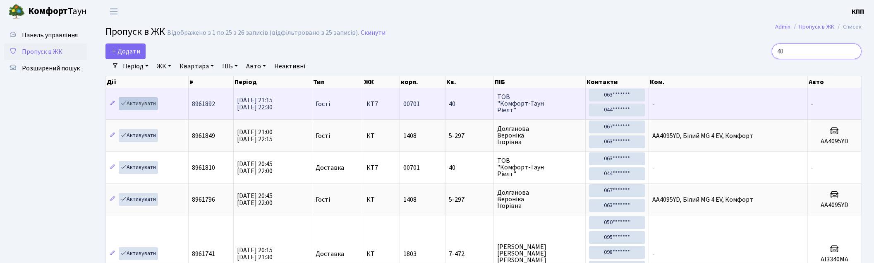
type input "40"
click at [143, 102] on link "Активувати" at bounding box center [138, 103] width 39 height 13
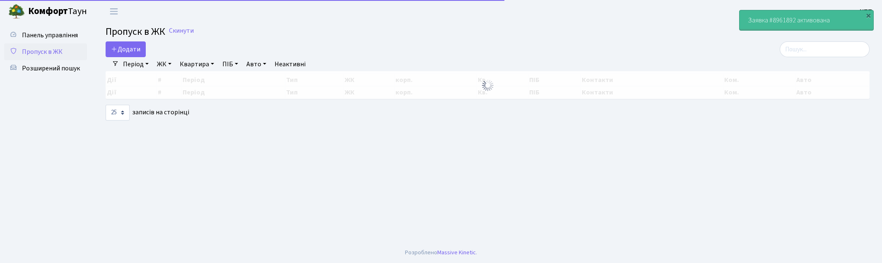
select select "25"
click at [812, 53] on input "search" at bounding box center [824, 49] width 90 height 16
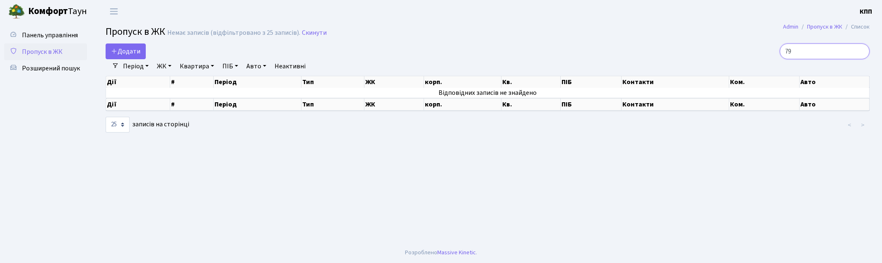
type input "7"
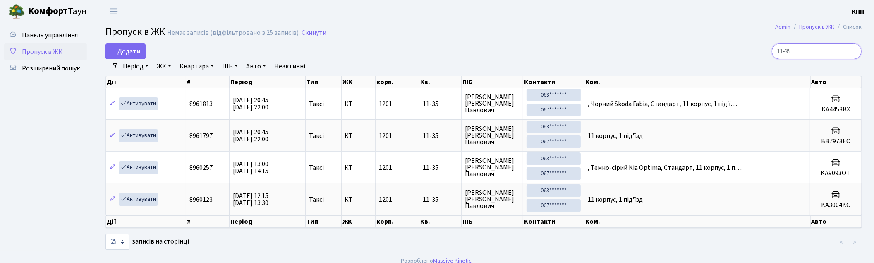
scroll to position [9, 0]
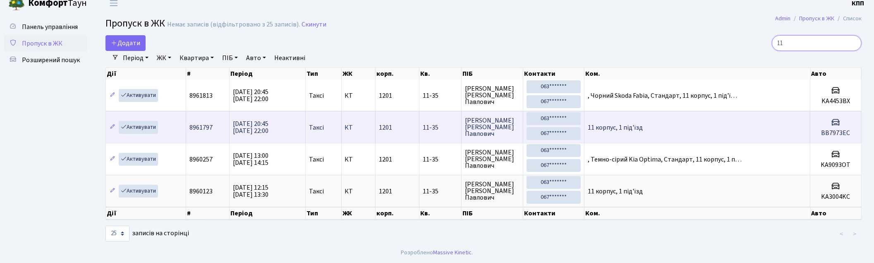
type input "1"
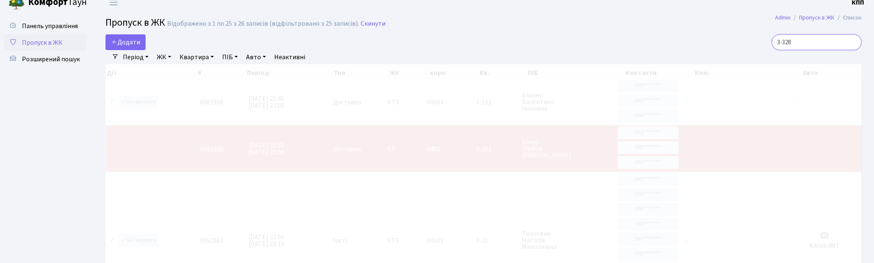
scroll to position [0, 0]
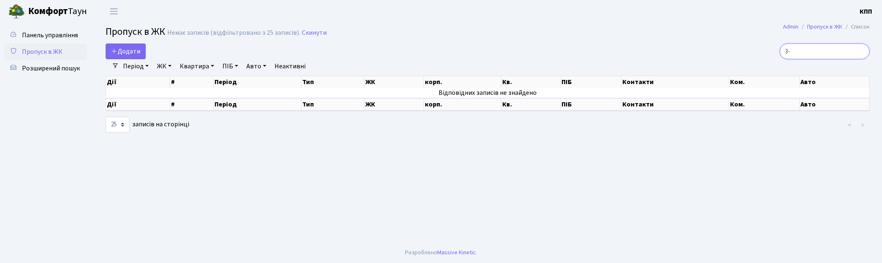
type input "3"
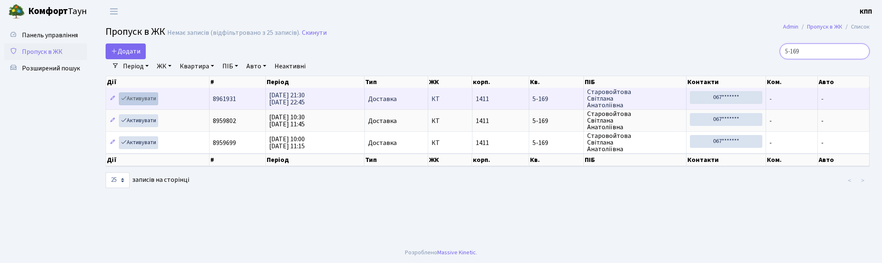
type input "5-169"
click at [143, 96] on link "Активувати" at bounding box center [138, 98] width 39 height 13
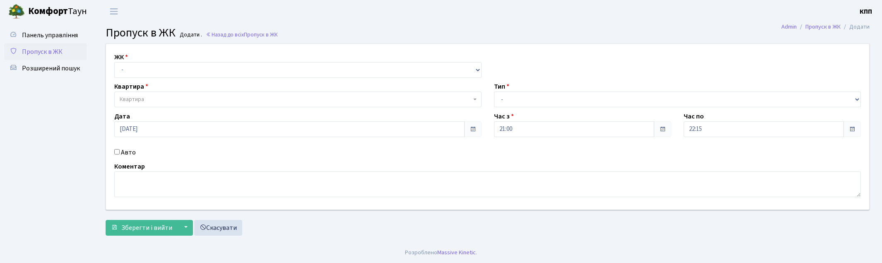
click at [123, 71] on select "- КТ, вул. Регенераторна, 4 КТ2, просп. [STREET_ADDRESS] [STREET_ADDRESS] [PERS…" at bounding box center [297, 70] width 367 height 16
select select "271"
click at [114, 62] on select "- КТ, вул. Регенераторна, 4 КТ2, просп. [STREET_ADDRESS] [STREET_ADDRESS] [PERS…" at bounding box center [297, 70] width 367 height 16
select select
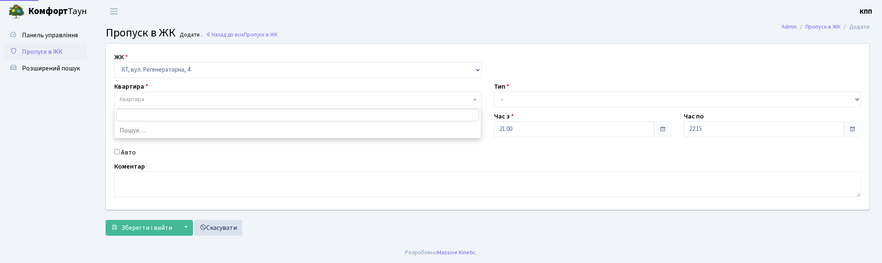
click at [143, 102] on span "Квартира" at bounding box center [132, 99] width 24 height 8
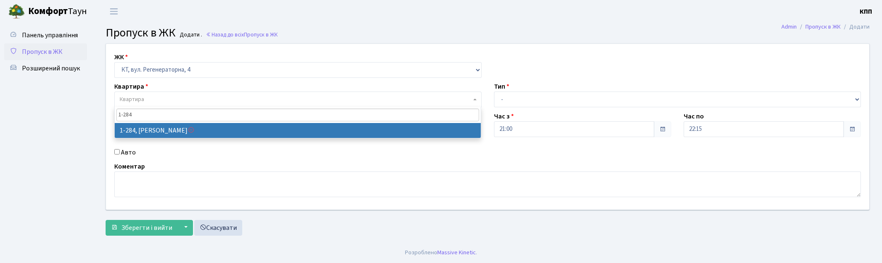
type input "1-284"
select select "284"
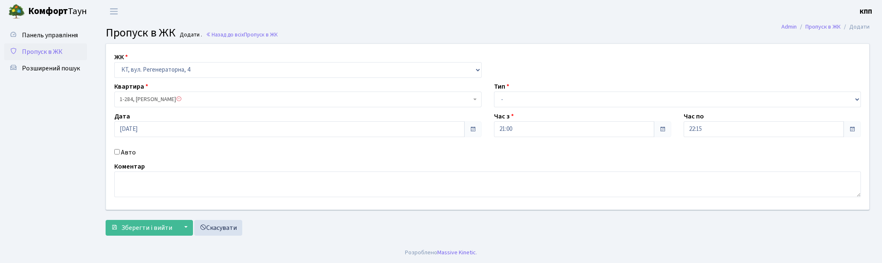
click at [162, 100] on span "1-284, Шиндарук Сергій Едуардович" at bounding box center [295, 99] width 351 height 8
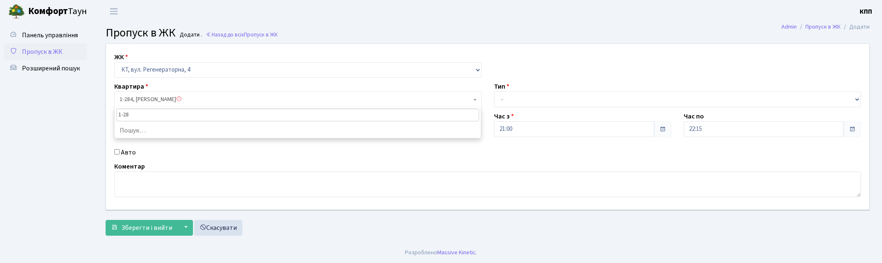
type input "1-284"
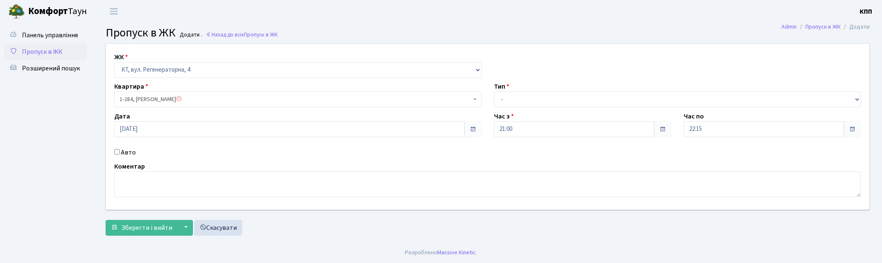
click at [247, 98] on span "1-284, Шиндарук Сергій Едуардович" at bounding box center [295, 99] width 351 height 8
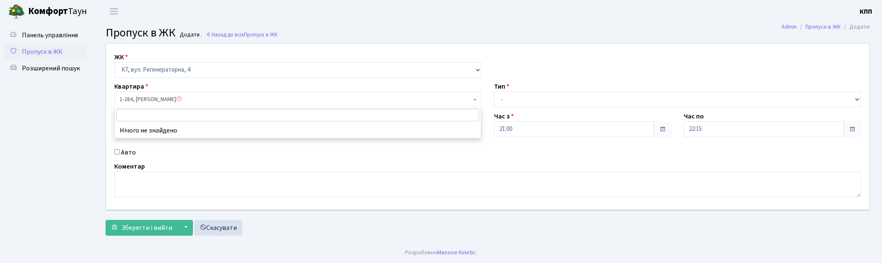
click at [238, 102] on span "1-284, Шиндарук Сергій Едуардович" at bounding box center [295, 99] width 351 height 8
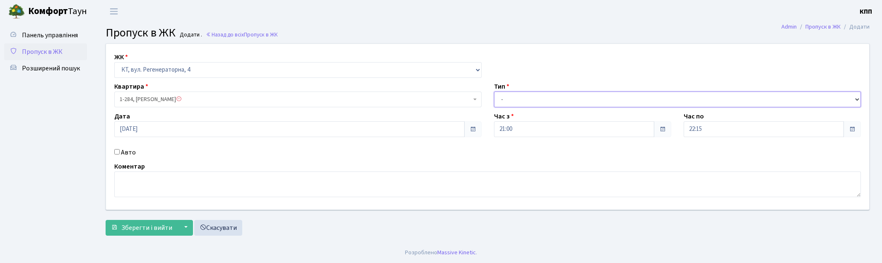
drag, startPoint x: 516, startPoint y: 98, endPoint x: 507, endPoint y: 104, distance: 11.1
click at [516, 98] on select "- Доставка Таксі Гості Сервіс" at bounding box center [677, 99] width 367 height 16
select select "3"
click at [494, 91] on select "- Доставка Таксі Гості Сервіс" at bounding box center [677, 99] width 367 height 16
click at [127, 226] on span "Зберегти і вийти" at bounding box center [146, 227] width 51 height 9
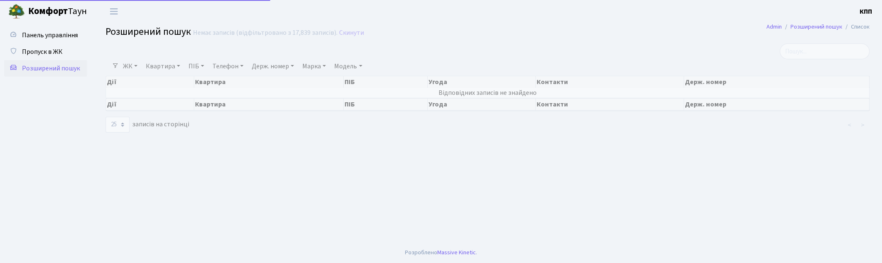
select select "25"
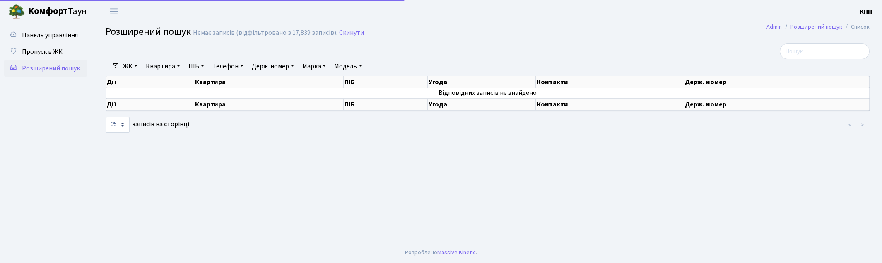
click at [159, 65] on link "Квартира" at bounding box center [162, 66] width 41 height 14
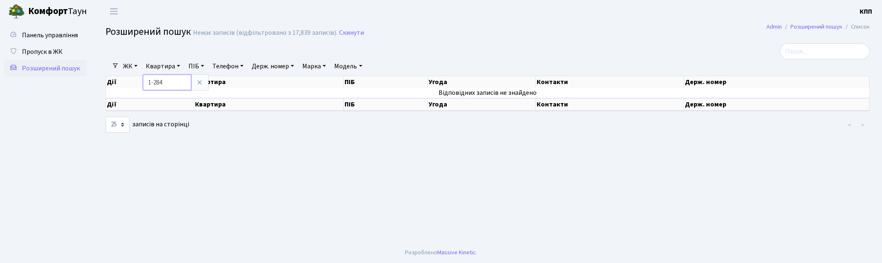
type input "1-284"
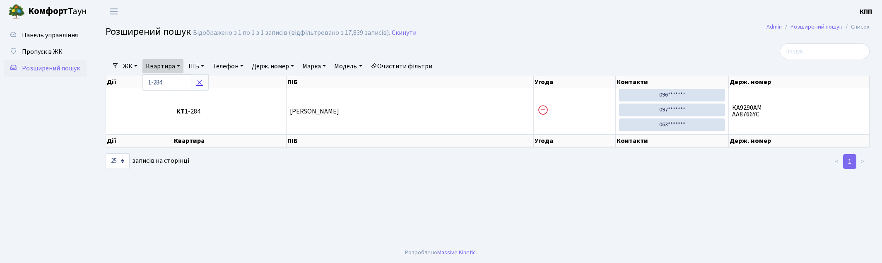
click at [198, 82] on icon at bounding box center [199, 82] width 7 height 7
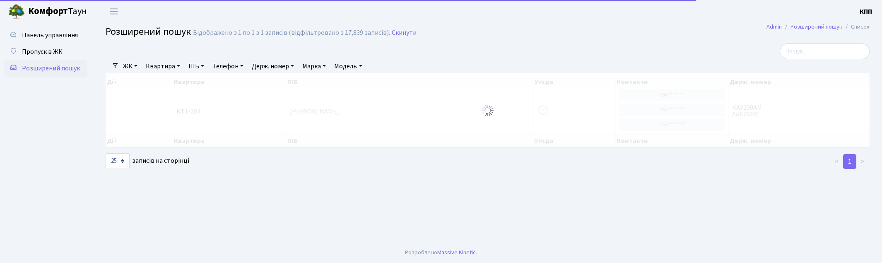
click at [197, 64] on link "ПІБ" at bounding box center [196, 66] width 22 height 14
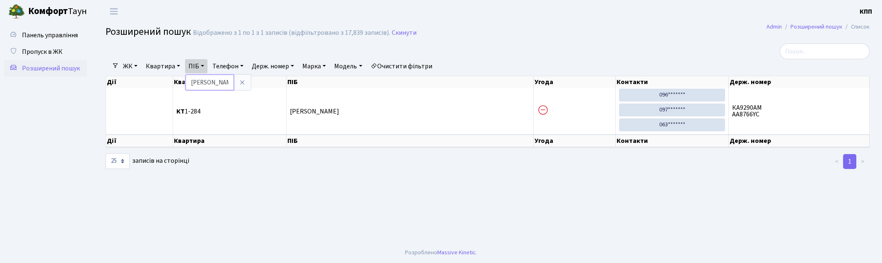
type input "Ш"
click at [156, 64] on link "Квартира" at bounding box center [162, 66] width 41 height 14
click at [60, 65] on span "Розширений пошук" at bounding box center [51, 68] width 58 height 9
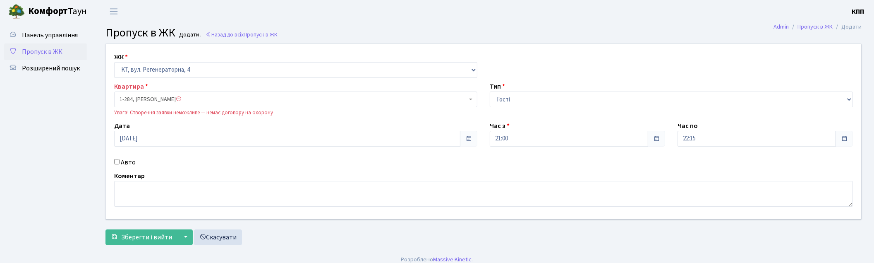
click at [39, 50] on span "Пропуск в ЖК" at bounding box center [42, 51] width 41 height 9
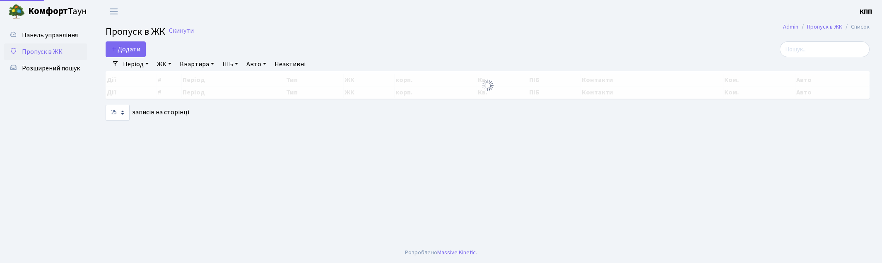
select select "25"
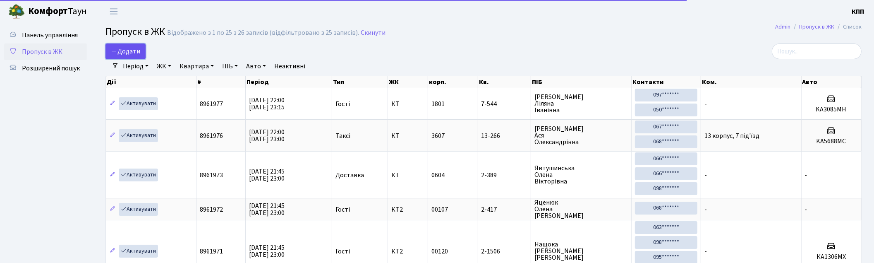
click at [125, 50] on span "Додати" at bounding box center [125, 51] width 29 height 9
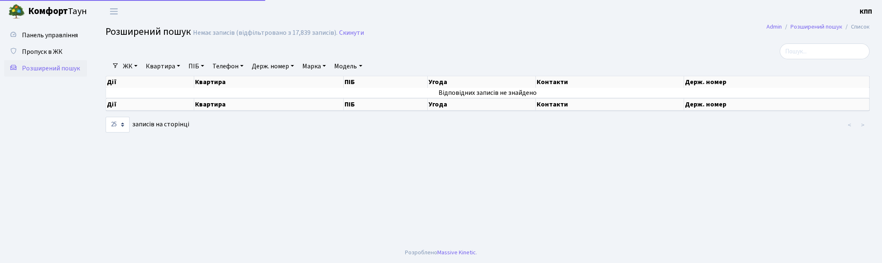
select select "25"
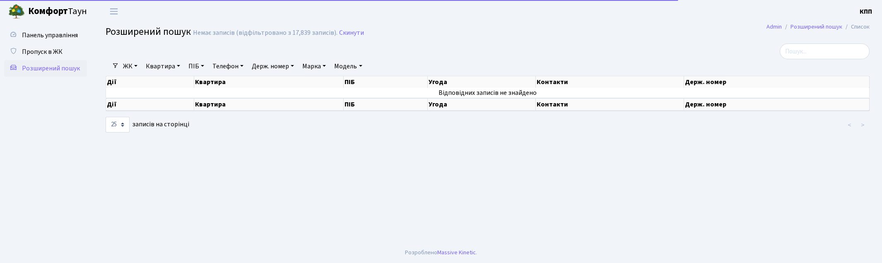
click at [161, 67] on link "Квартира" at bounding box center [162, 66] width 41 height 14
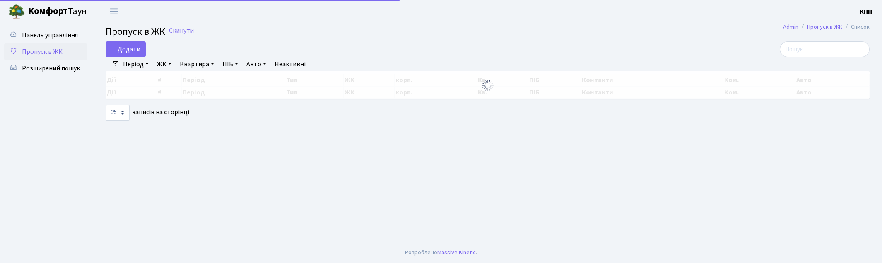
select select "25"
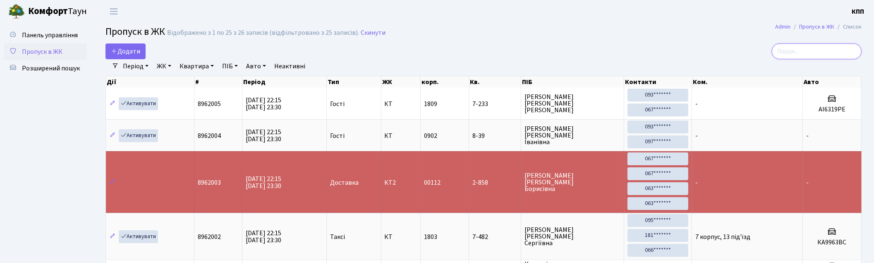
drag, startPoint x: 829, startPoint y: 50, endPoint x: 772, endPoint y: 50, distance: 56.7
click at [827, 50] on input "search" at bounding box center [817, 51] width 90 height 16
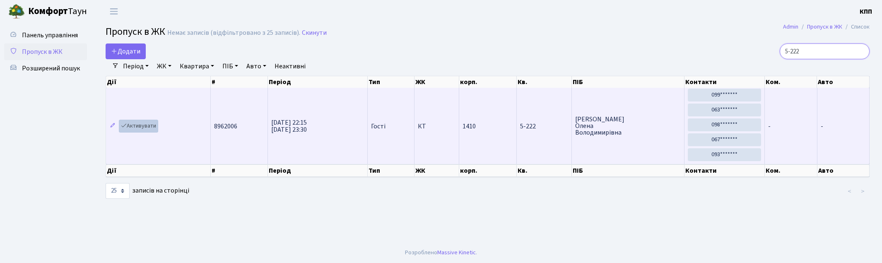
type input "5-222"
click at [148, 125] on link "Активувати" at bounding box center [138, 126] width 39 height 13
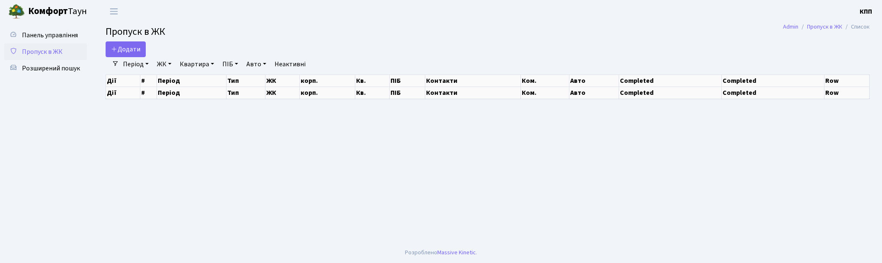
select select "25"
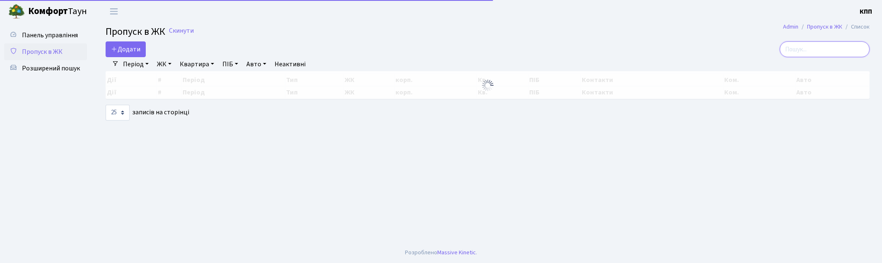
drag, startPoint x: 817, startPoint y: 48, endPoint x: 719, endPoint y: 46, distance: 98.1
click at [817, 48] on input "search" at bounding box center [824, 49] width 90 height 16
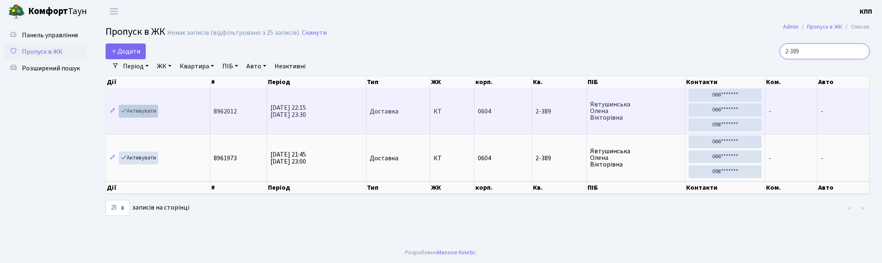
type input "2-389"
click at [143, 112] on link "Активувати" at bounding box center [138, 111] width 39 height 13
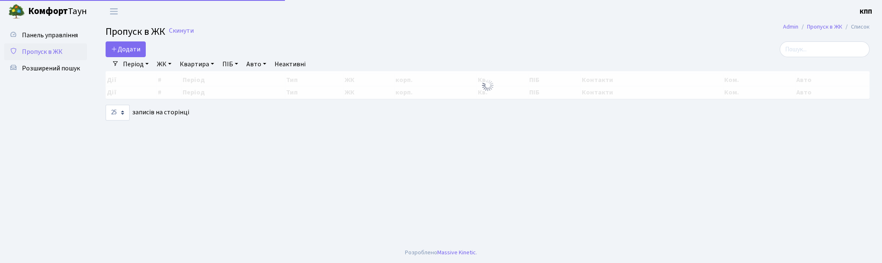
select select "25"
drag, startPoint x: 813, startPoint y: 53, endPoint x: 718, endPoint y: 54, distance: 94.8
click at [812, 52] on input "search" at bounding box center [824, 49] width 90 height 16
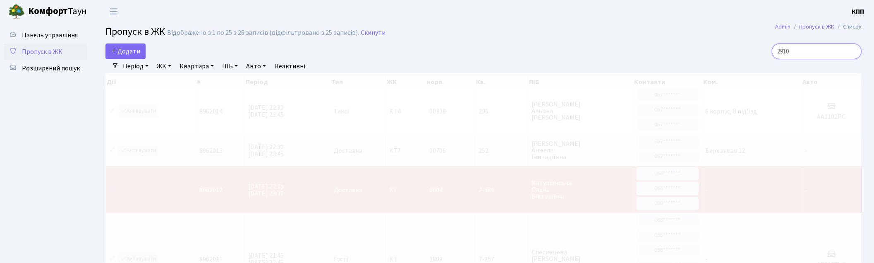
type input "2910"
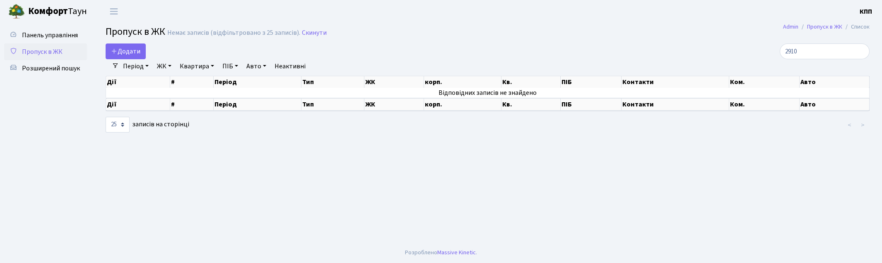
click at [65, 49] on link "Пропуск в ЖК" at bounding box center [45, 51] width 83 height 17
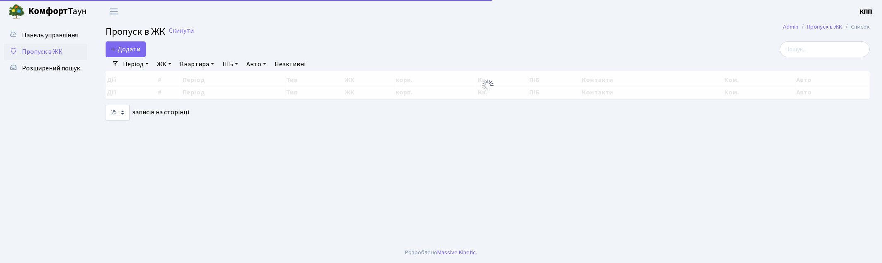
select select "25"
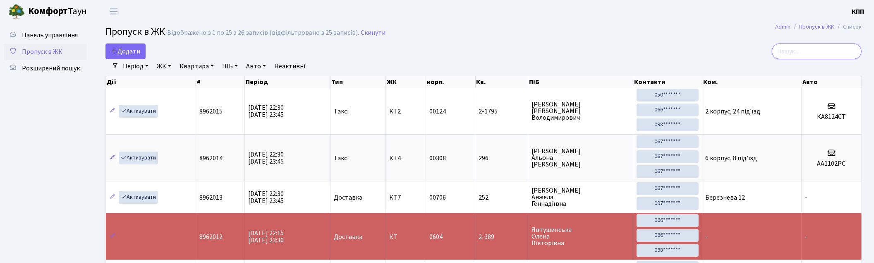
click at [790, 52] on input "search" at bounding box center [817, 51] width 90 height 16
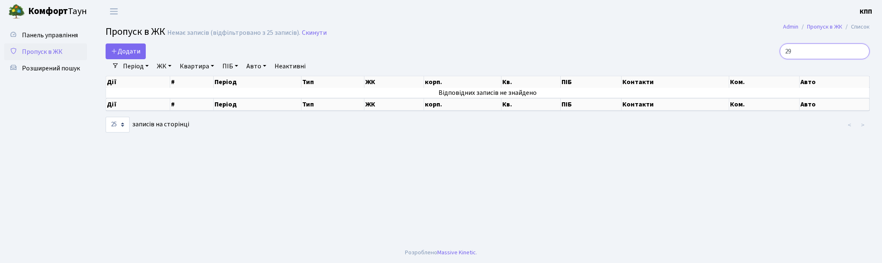
type input "2"
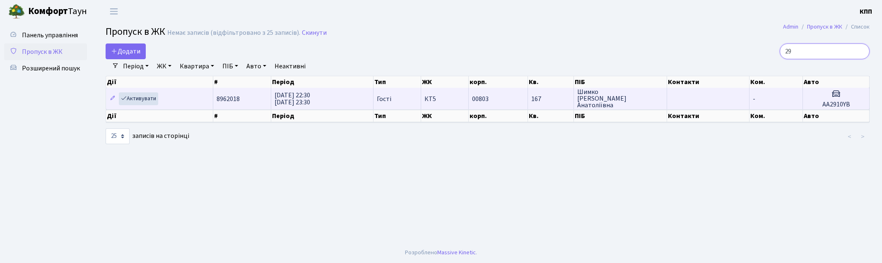
type input "2"
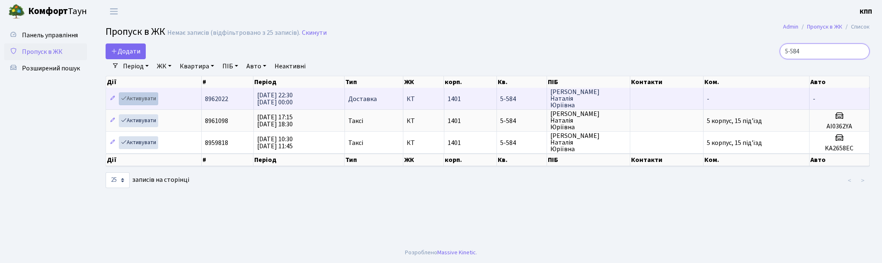
type input "5-584"
click at [143, 98] on link "Активувати" at bounding box center [138, 98] width 39 height 13
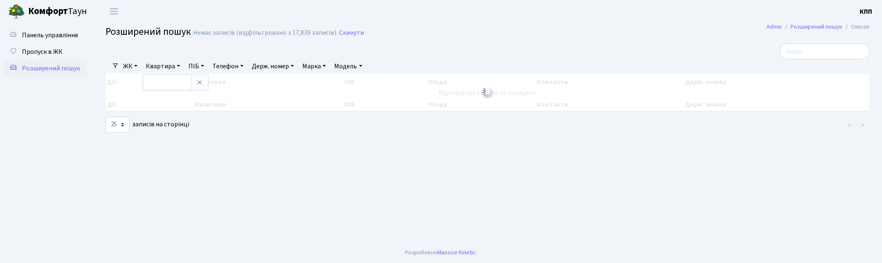
select select "25"
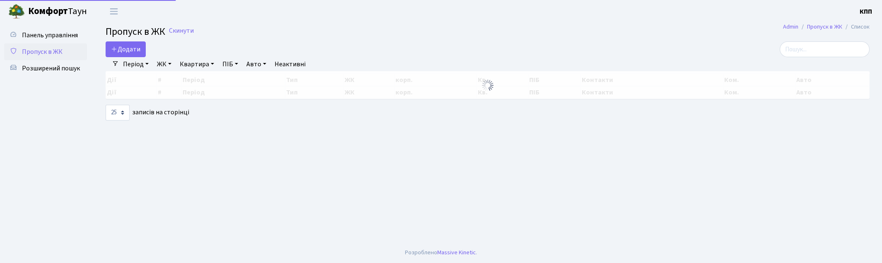
select select "25"
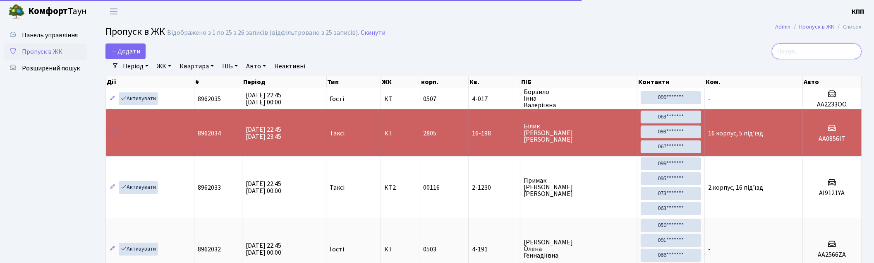
click at [831, 49] on input "search" at bounding box center [817, 51] width 90 height 16
